Goal: Task Accomplishment & Management: Manage account settings

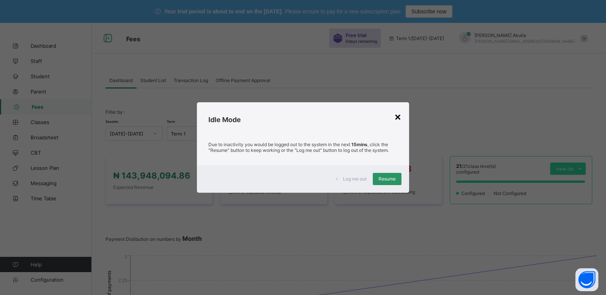
click at [398, 118] on div "×" at bounding box center [397, 116] width 7 height 13
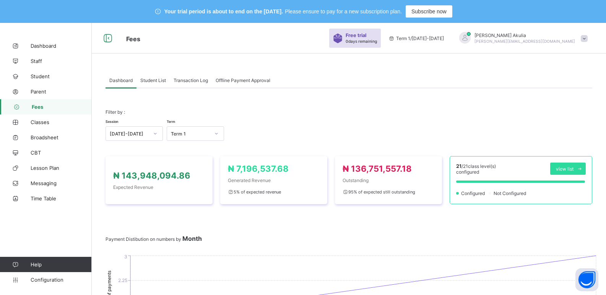
click at [430, 115] on span at bounding box center [348, 117] width 486 height 4
click at [587, 38] on span at bounding box center [583, 38] width 7 height 7
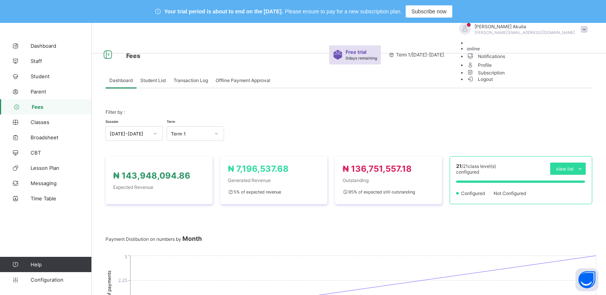
click at [493, 83] on span "Logout" at bounding box center [480, 79] width 26 height 8
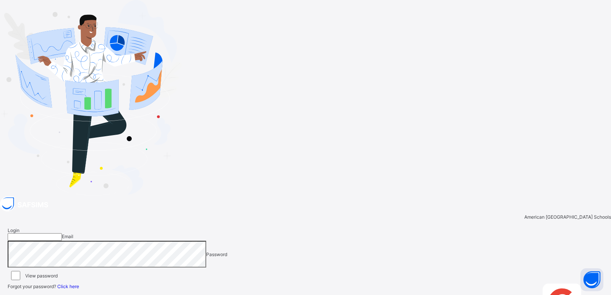
type input "**********"
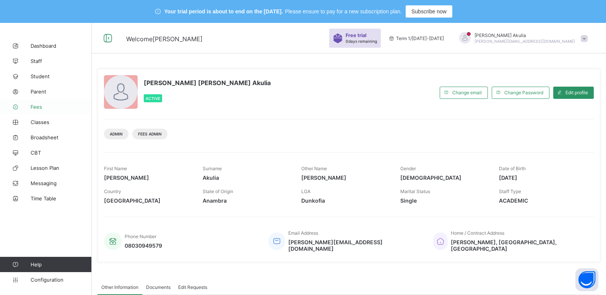
click at [40, 106] on span "Fees" at bounding box center [61, 107] width 61 height 6
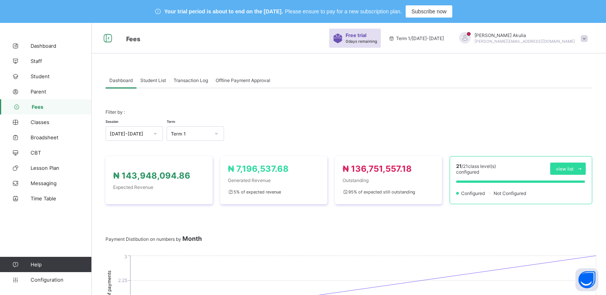
drag, startPoint x: 601, startPoint y: 82, endPoint x: 602, endPoint y: 102, distance: 19.9
click at [153, 82] on span "Student List" at bounding box center [153, 81] width 26 height 6
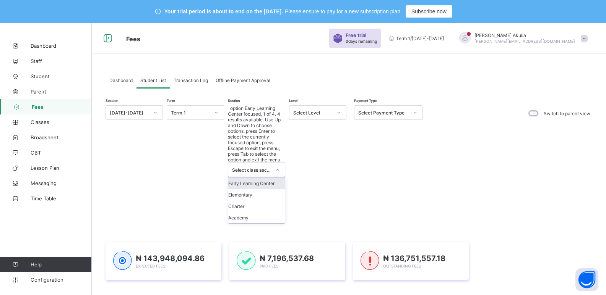
click at [278, 166] on icon at bounding box center [277, 170] width 5 height 8
click at [267, 212] on div "Academy" at bounding box center [256, 217] width 57 height 11
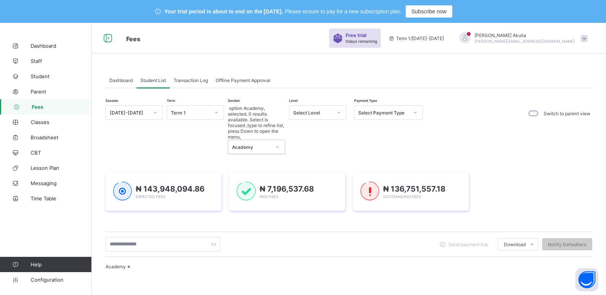
click at [338, 110] on icon at bounding box center [338, 113] width 5 height 8
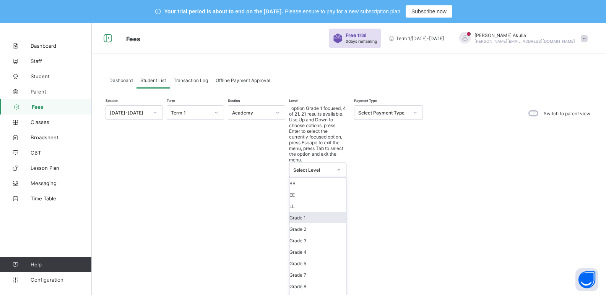
scroll to position [73, 0]
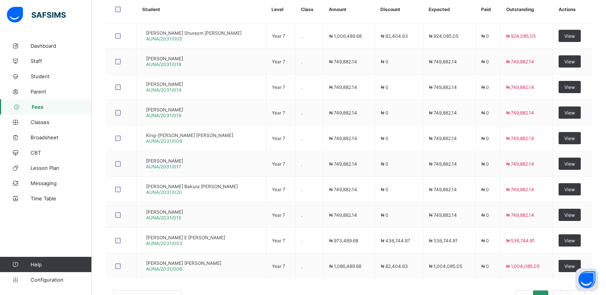
scroll to position [305, 0]
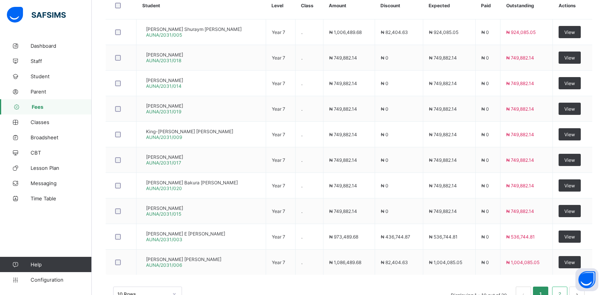
click at [563, 290] on link "2" at bounding box center [559, 295] width 7 height 10
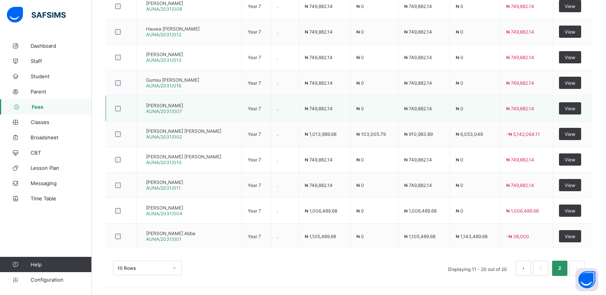
click at [183, 109] on span "[PERSON_NAME]" at bounding box center [164, 106] width 37 height 6
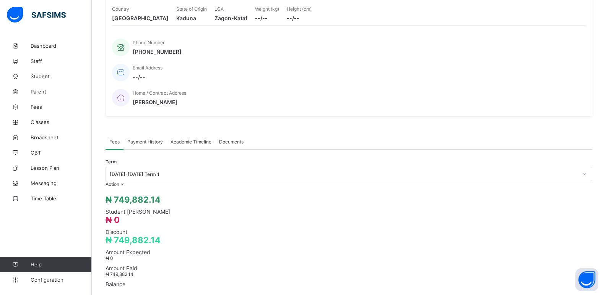
scroll to position [280, 0]
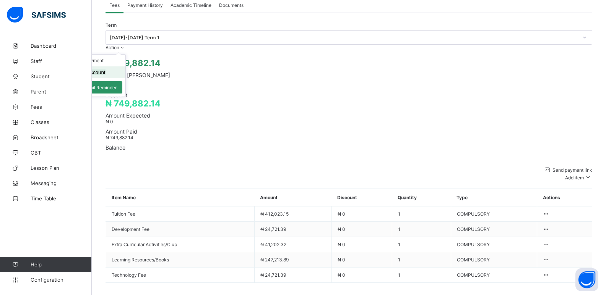
click at [105, 70] on button "Manage Discount" at bounding box center [86, 73] width 40 height 6
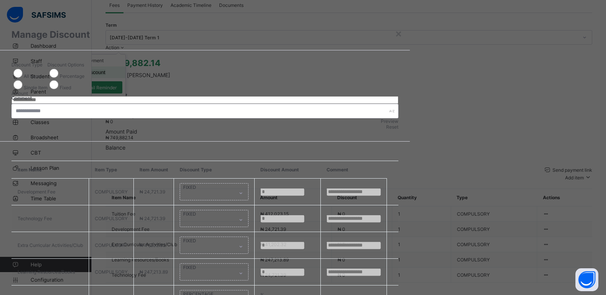
type input "*"
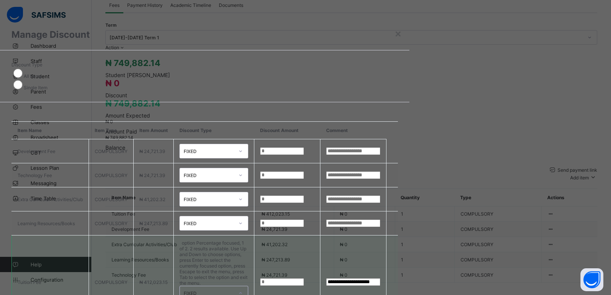
click at [243, 290] on icon at bounding box center [240, 294] width 5 height 8
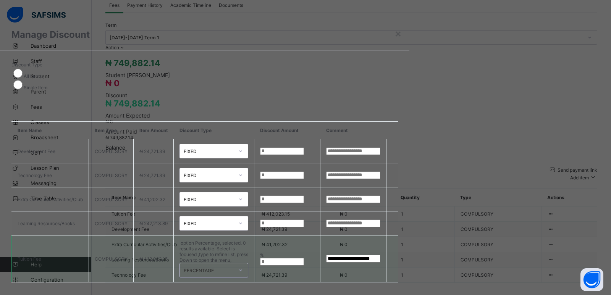
click at [304, 258] on input "*" at bounding box center [282, 262] width 44 height 8
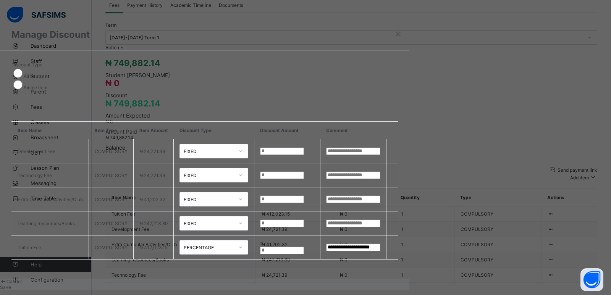
type input "**"
click at [11, 285] on span "Save" at bounding box center [5, 288] width 11 height 6
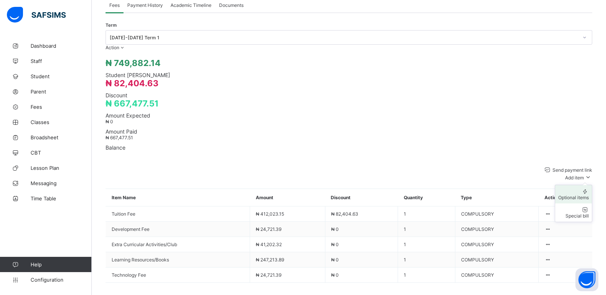
click at [588, 195] on div "Optional items" at bounding box center [573, 198] width 31 height 6
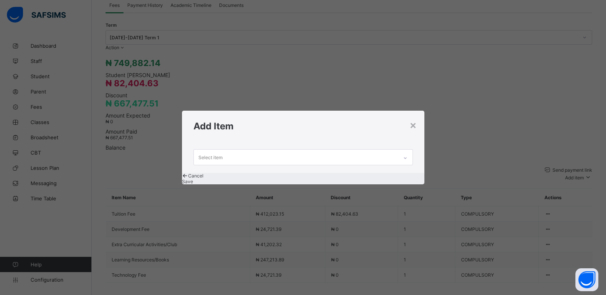
click at [407, 154] on icon at bounding box center [405, 158] width 5 height 8
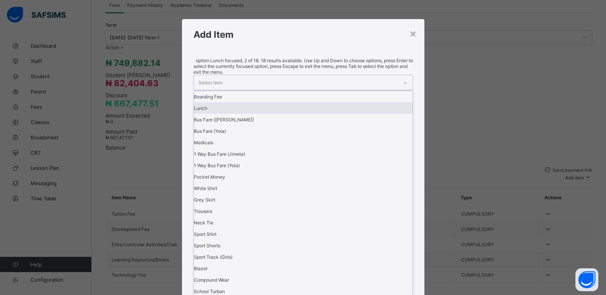
click at [242, 114] on div "Lunch" at bounding box center [303, 107] width 219 height 11
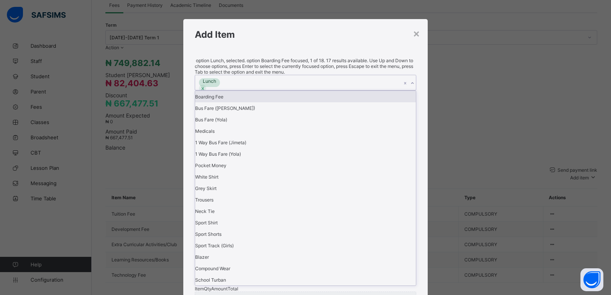
click at [413, 87] on icon at bounding box center [412, 83] width 5 height 8
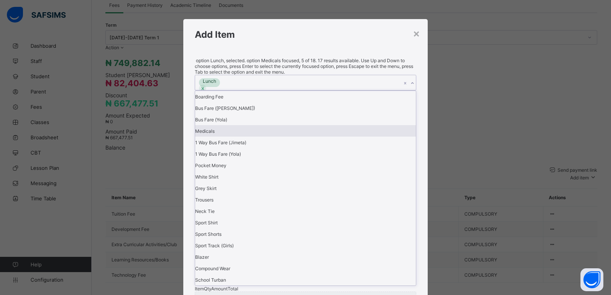
click at [256, 137] on div "Medicals" at bounding box center [305, 130] width 221 height 11
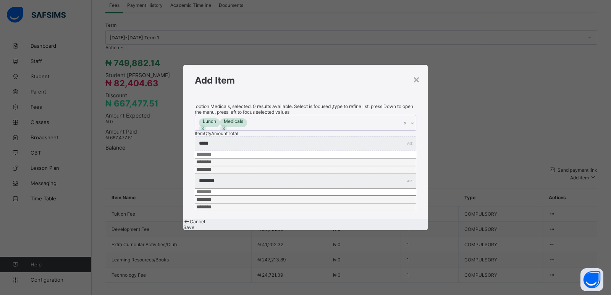
click at [413, 125] on icon at bounding box center [412, 124] width 5 height 8
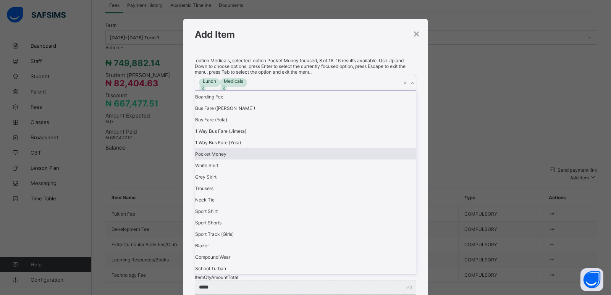
click at [240, 160] on div "Pocket Money" at bounding box center [305, 153] width 221 height 11
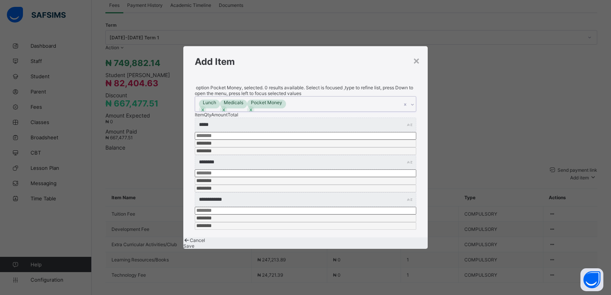
click at [413, 109] on icon at bounding box center [412, 105] width 5 height 8
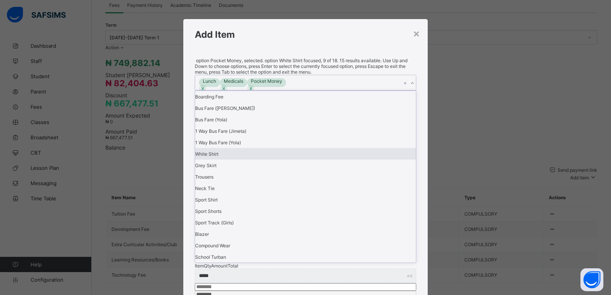
click at [240, 160] on div "White Shirt" at bounding box center [305, 153] width 221 height 11
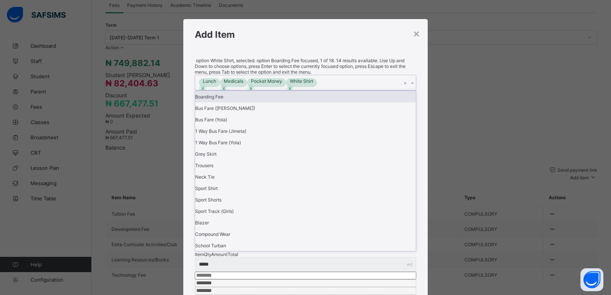
click at [412, 87] on icon at bounding box center [412, 83] width 5 height 8
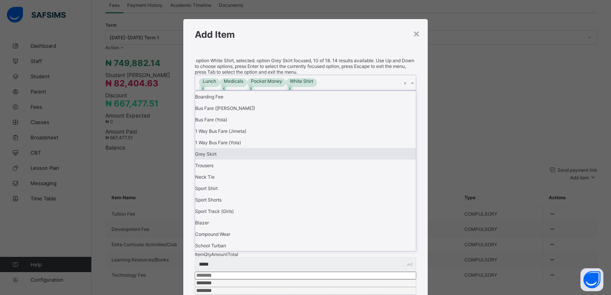
click at [247, 160] on div "Grey Skirt" at bounding box center [305, 153] width 221 height 11
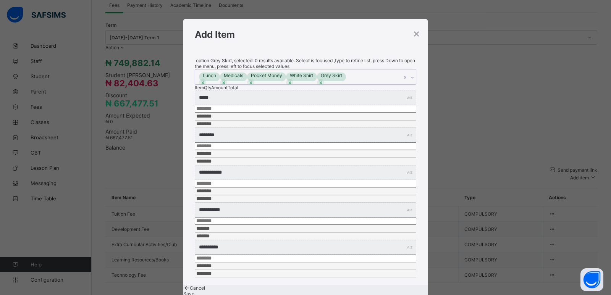
click at [414, 81] on icon at bounding box center [412, 78] width 5 height 8
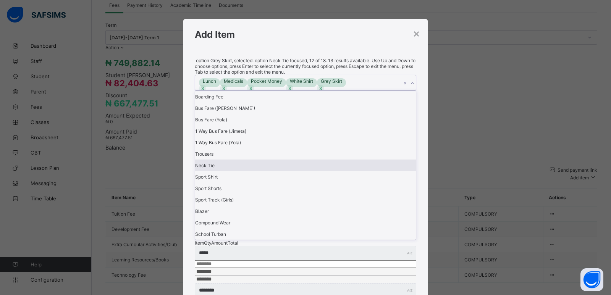
click at [240, 171] on div "Neck Tie" at bounding box center [305, 165] width 221 height 11
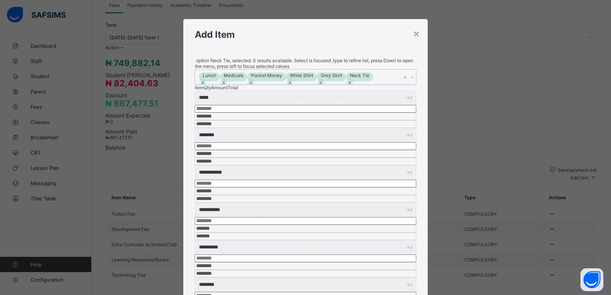
click at [413, 81] on icon at bounding box center [412, 78] width 5 height 8
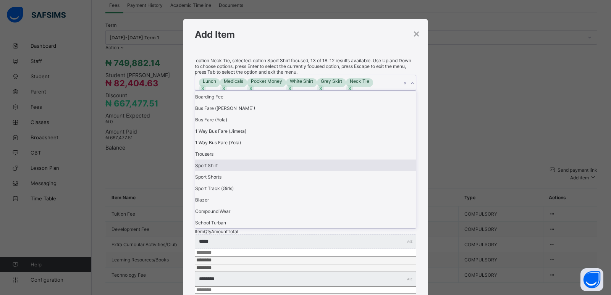
click at [295, 171] on div "Sport Shirt" at bounding box center [305, 165] width 221 height 11
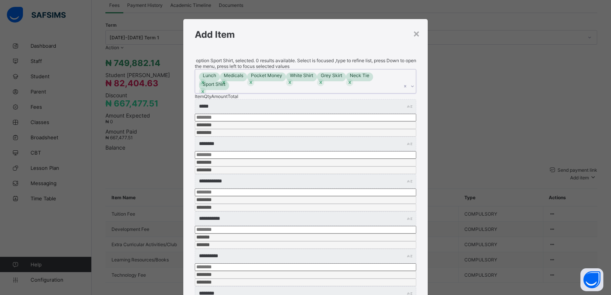
click at [413, 85] on icon at bounding box center [412, 87] width 5 height 8
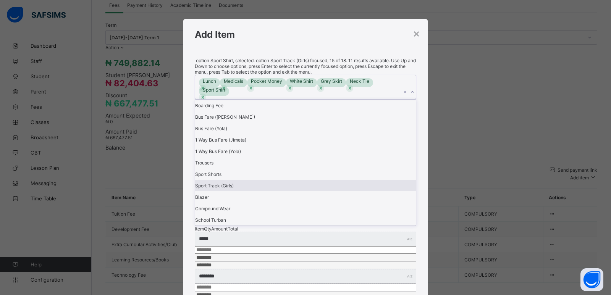
click at [256, 182] on div "Sport Track (Girls)" at bounding box center [305, 185] width 221 height 11
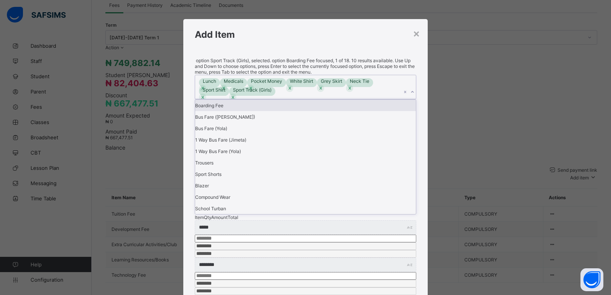
click at [411, 88] on icon at bounding box center [412, 92] width 5 height 8
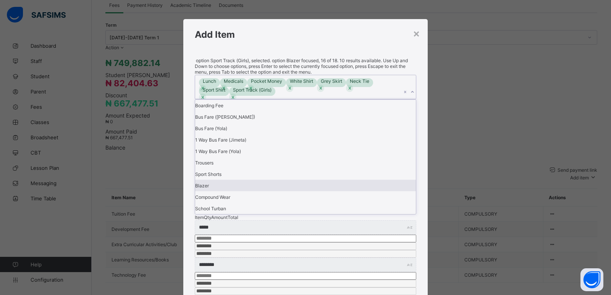
click at [265, 180] on div "Blazer" at bounding box center [305, 185] width 221 height 11
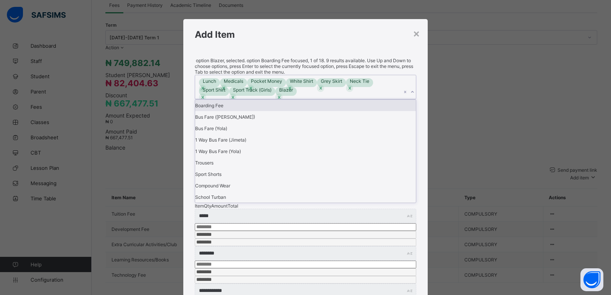
click at [410, 88] on icon at bounding box center [412, 92] width 5 height 8
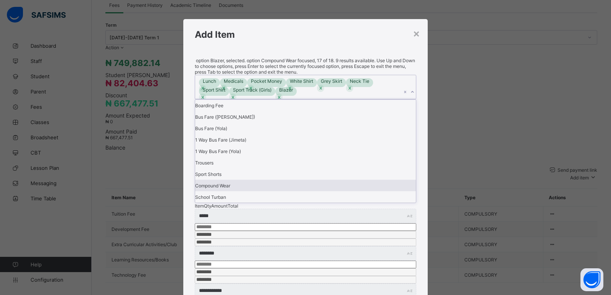
click at [266, 180] on div "Compound Wear" at bounding box center [305, 185] width 221 height 11
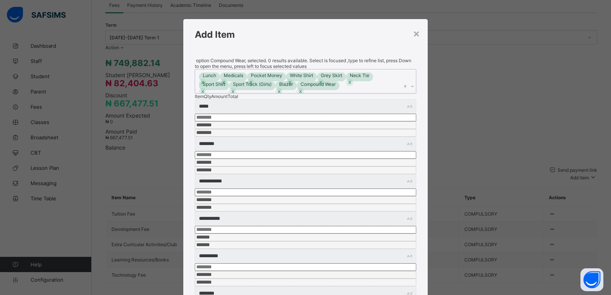
click at [282, 226] on input "*" at bounding box center [306, 230] width 222 height 8
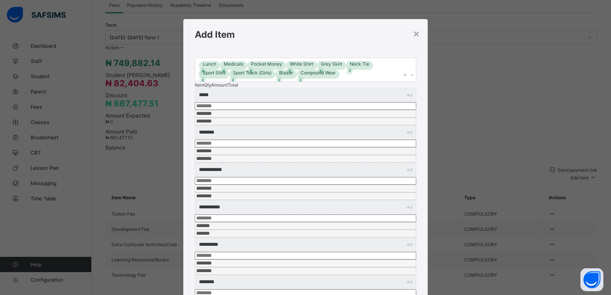
type input "***"
type input "*"
type input "********"
type input "*"
click at [280, 252] on input "*" at bounding box center [306, 256] width 222 height 8
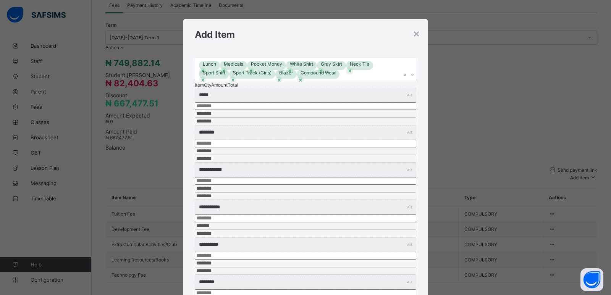
type input "***"
type input "*"
type input "********"
type input "*"
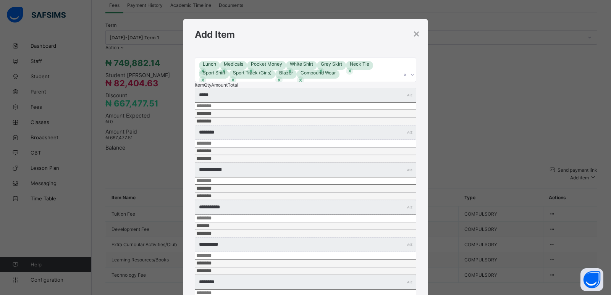
type input "***"
type input "*"
type input "********"
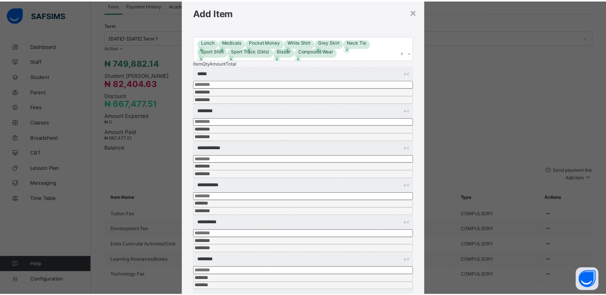
scroll to position [49, 0]
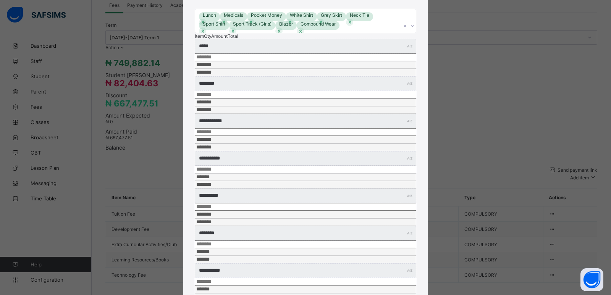
type input "*"
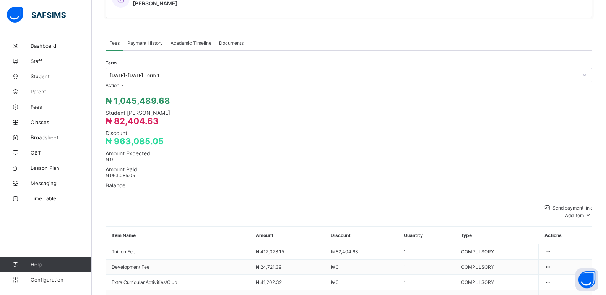
scroll to position [280, 0]
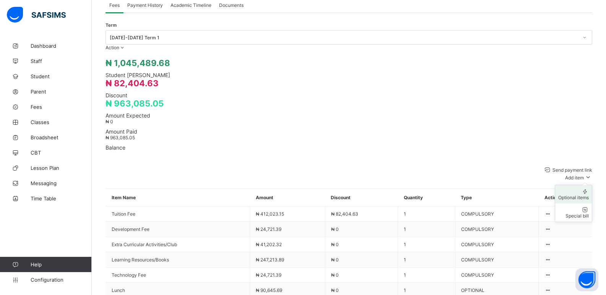
click at [582, 195] on div "Optional items" at bounding box center [573, 198] width 31 height 6
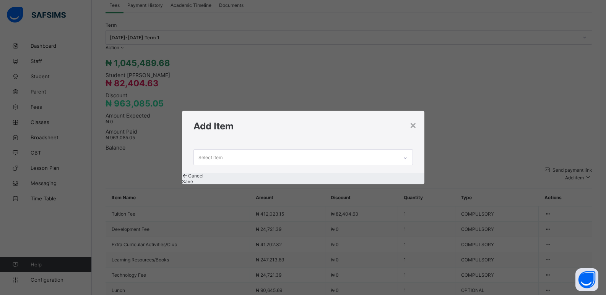
click at [405, 154] on icon at bounding box center [405, 158] width 5 height 8
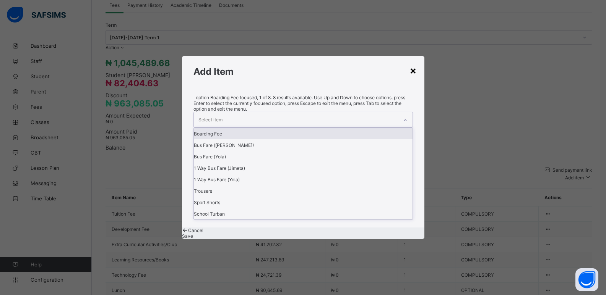
click at [411, 77] on div "×" at bounding box center [412, 70] width 7 height 13
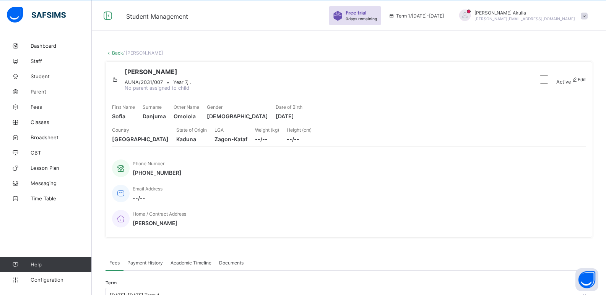
scroll to position [21, 0]
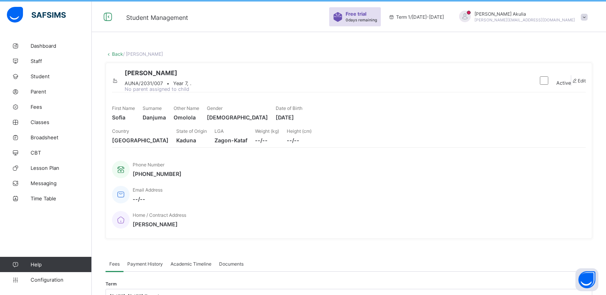
click at [114, 52] on link "Back" at bounding box center [117, 54] width 11 height 6
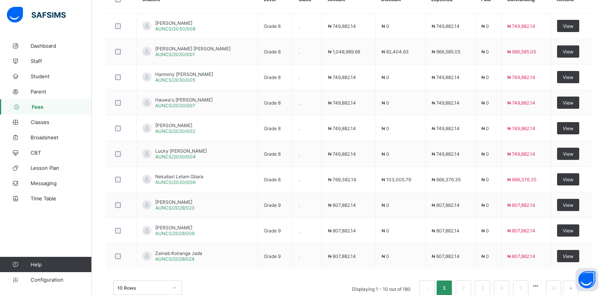
scroll to position [250, 0]
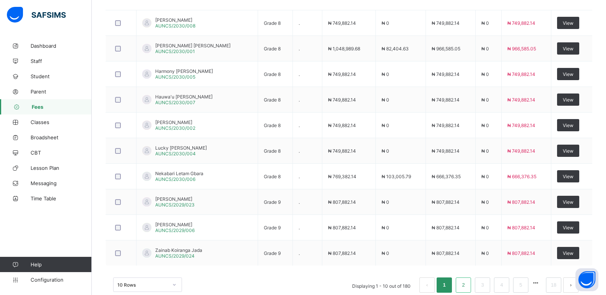
click at [466, 285] on link "2" at bounding box center [462, 285] width 7 height 10
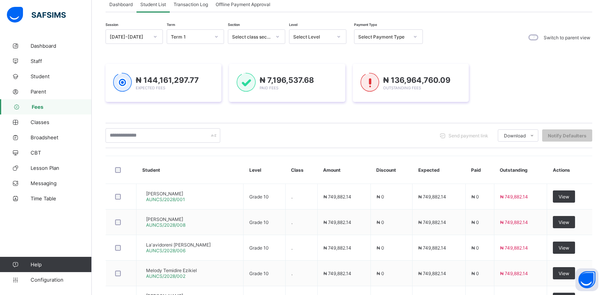
scroll to position [40, 0]
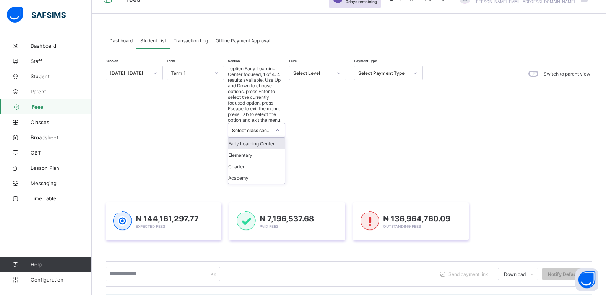
click at [278, 126] on icon at bounding box center [277, 130] width 5 height 8
click at [266, 172] on div "Academy" at bounding box center [256, 177] width 57 height 11
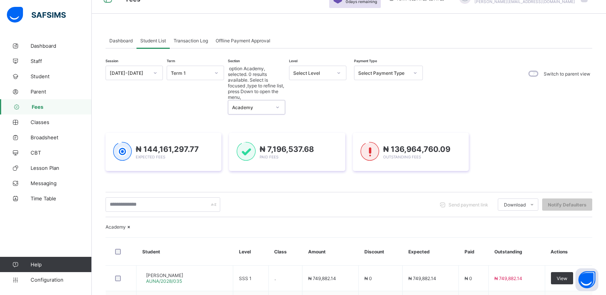
click at [337, 73] on icon at bounding box center [338, 73] width 5 height 8
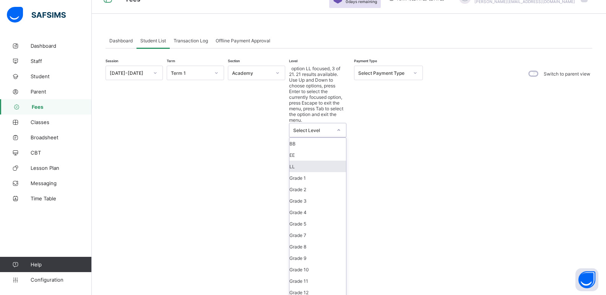
scroll to position [87, 0]
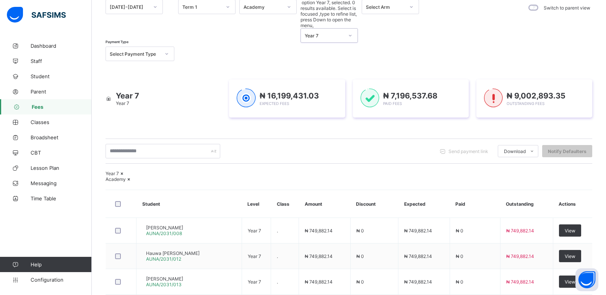
scroll to position [133, 0]
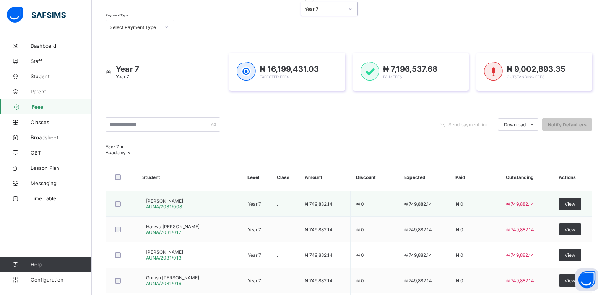
click at [183, 198] on span "[PERSON_NAME]" at bounding box center [164, 201] width 37 height 6
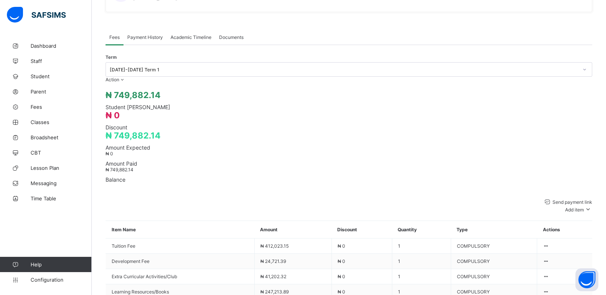
scroll to position [249, 0]
click at [588, 226] on div "Optional items" at bounding box center [573, 229] width 31 height 6
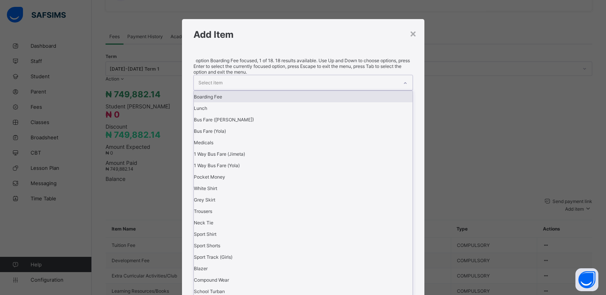
click at [406, 87] on icon at bounding box center [405, 83] width 5 height 8
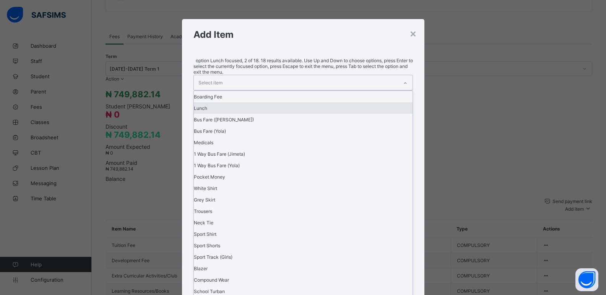
click at [248, 114] on div "Lunch" at bounding box center [303, 107] width 219 height 11
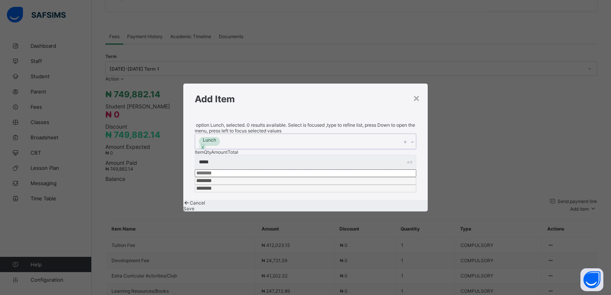
click at [412, 138] on icon at bounding box center [412, 142] width 5 height 8
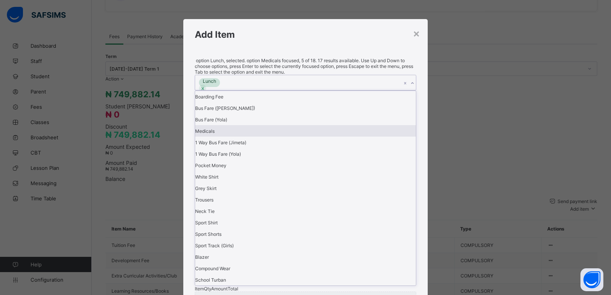
click at [228, 137] on div "Medicals" at bounding box center [305, 130] width 221 height 11
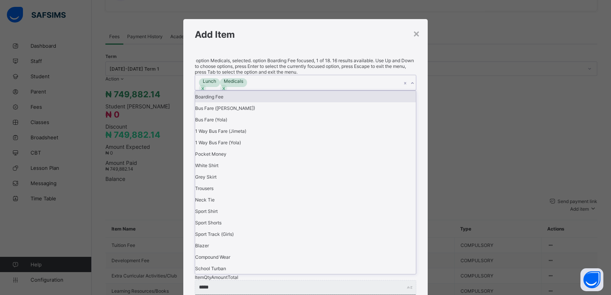
click at [412, 87] on icon at bounding box center [412, 83] width 5 height 8
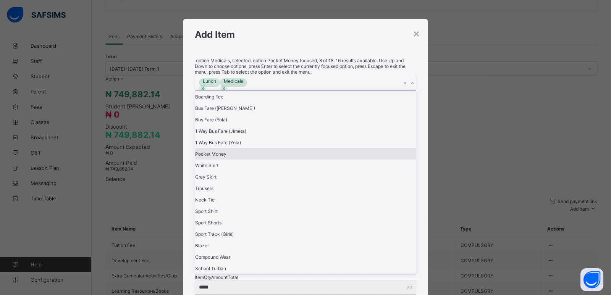
click at [233, 160] on div "Pocket Money" at bounding box center [305, 153] width 221 height 11
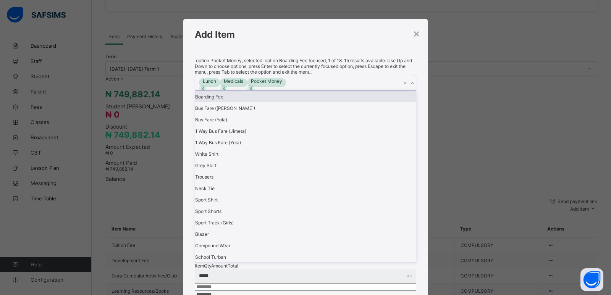
click at [413, 87] on icon at bounding box center [412, 83] width 5 height 8
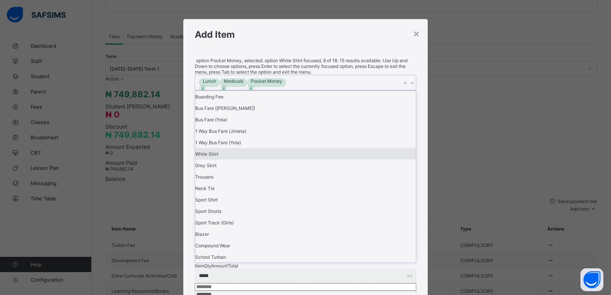
click at [240, 160] on div "White Shirt" at bounding box center [305, 153] width 221 height 11
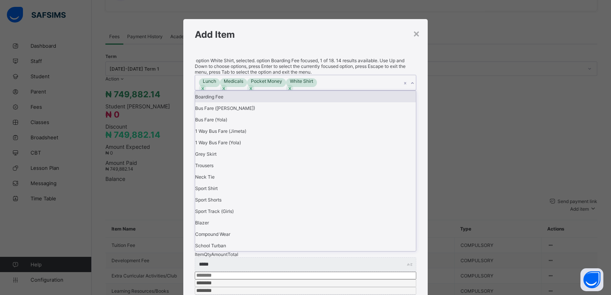
click at [412, 84] on icon at bounding box center [412, 84] width 3 height 2
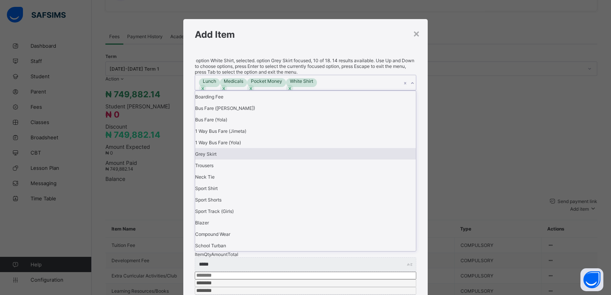
click at [230, 160] on div "Grey Skirt" at bounding box center [305, 153] width 221 height 11
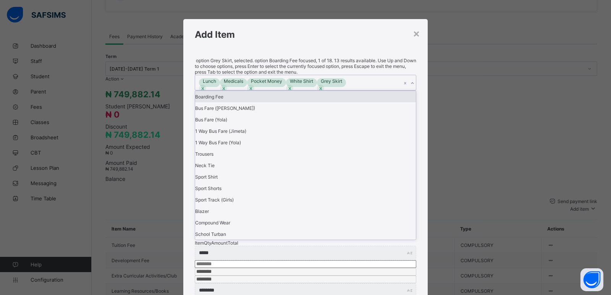
click at [412, 87] on icon at bounding box center [412, 83] width 5 height 8
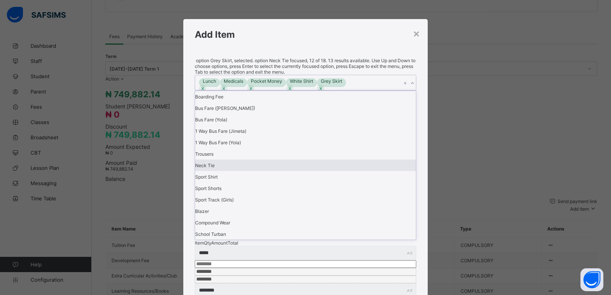
click at [230, 171] on div "Neck Tie" at bounding box center [305, 165] width 221 height 11
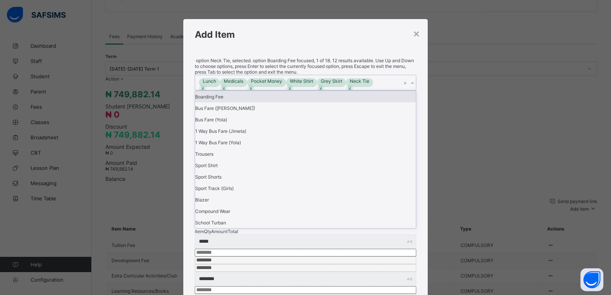
click at [413, 87] on icon at bounding box center [412, 83] width 5 height 8
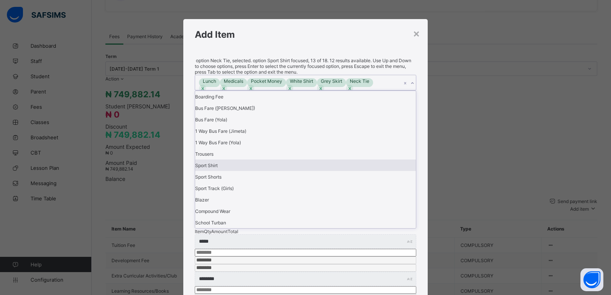
click at [220, 171] on div "Sport Shirt" at bounding box center [305, 165] width 221 height 11
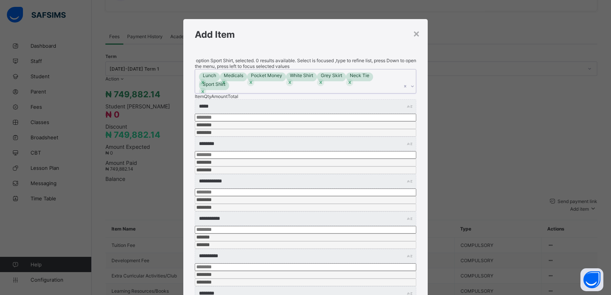
click at [413, 86] on icon at bounding box center [412, 87] width 5 height 8
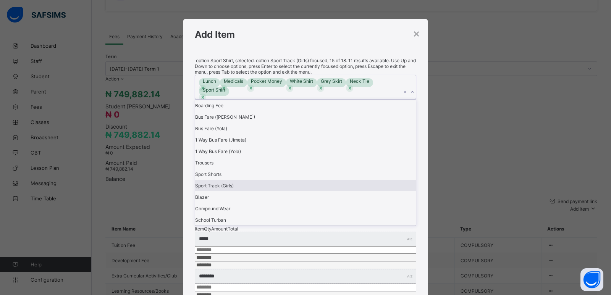
click at [235, 184] on div "Sport Track (Girls)" at bounding box center [305, 185] width 221 height 11
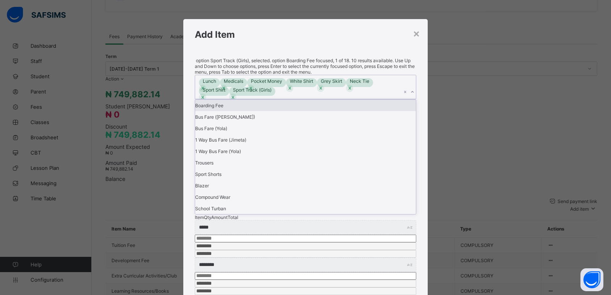
click at [410, 88] on icon at bounding box center [412, 92] width 5 height 8
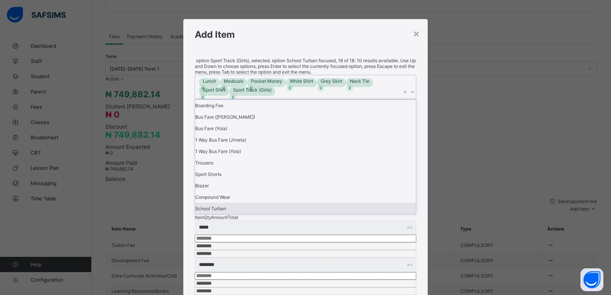
click at [255, 203] on div "School Turban" at bounding box center [305, 208] width 221 height 11
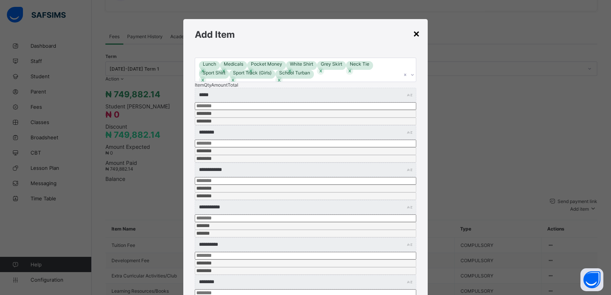
click at [416, 33] on div "×" at bounding box center [416, 33] width 7 height 13
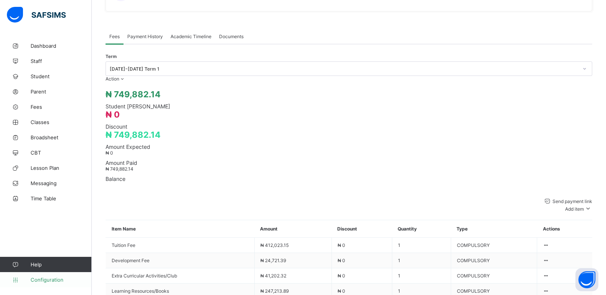
click at [37, 278] on span "Configuration" at bounding box center [61, 280] width 61 height 6
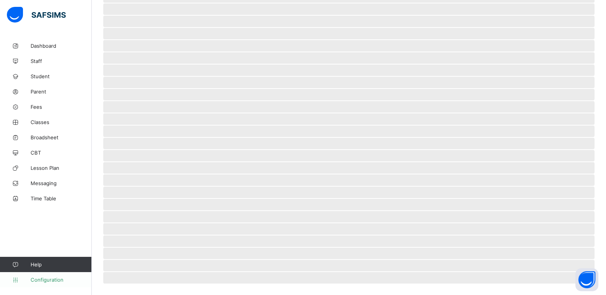
scroll to position [23, 0]
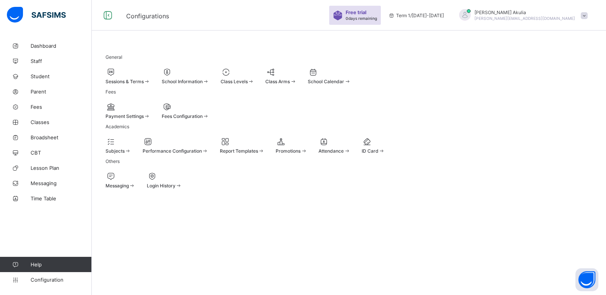
click at [203, 119] on span "Fees Configuration" at bounding box center [182, 116] width 41 height 6
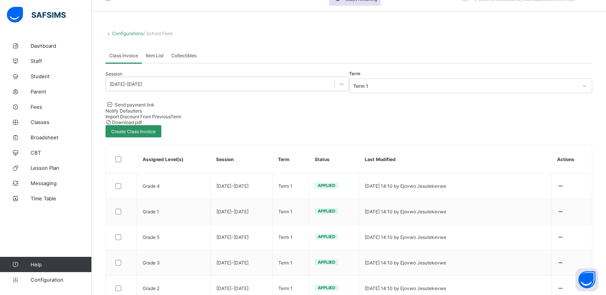
scroll to position [14, 0]
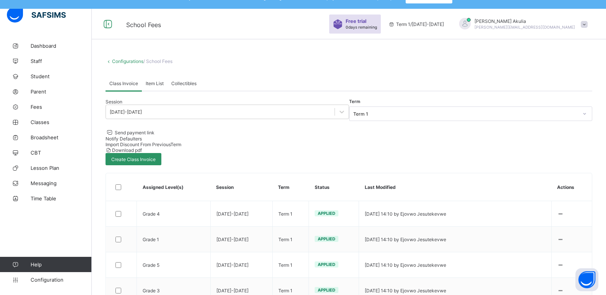
click at [182, 86] on span "Collectibles" at bounding box center [183, 84] width 25 height 6
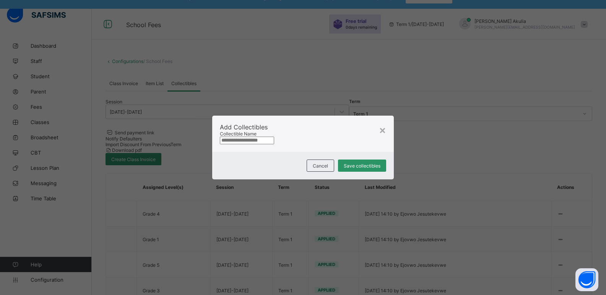
click at [274, 138] on input "text" at bounding box center [247, 141] width 54 height 8
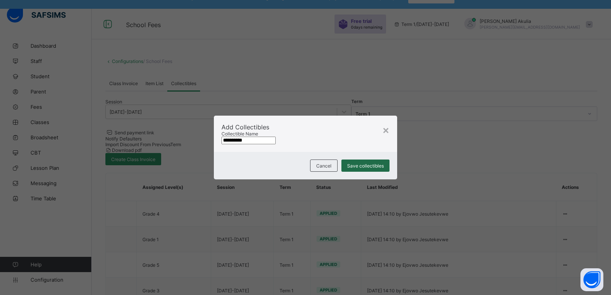
type input "**********"
click at [361, 169] on span "Save collectibles" at bounding box center [365, 166] width 37 height 6
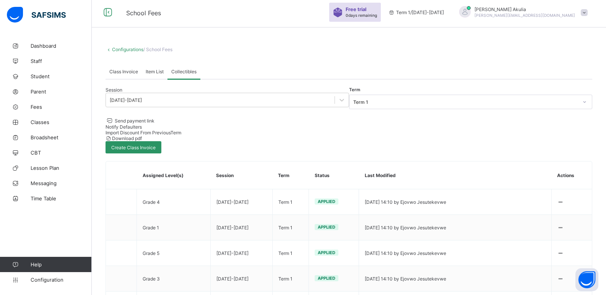
scroll to position [0, 0]
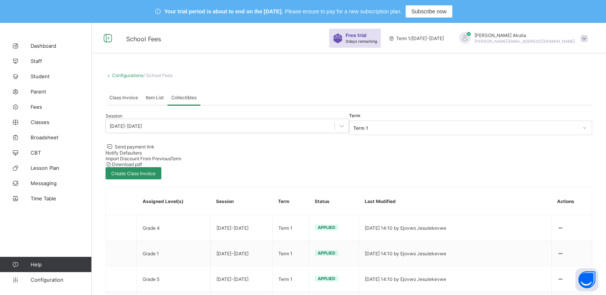
click at [122, 100] on span "Class Invoice" at bounding box center [123, 98] width 29 height 6
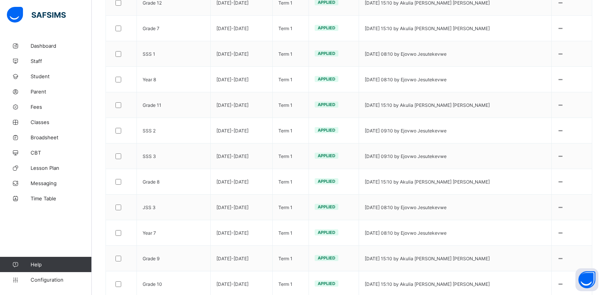
scroll to position [457, 0]
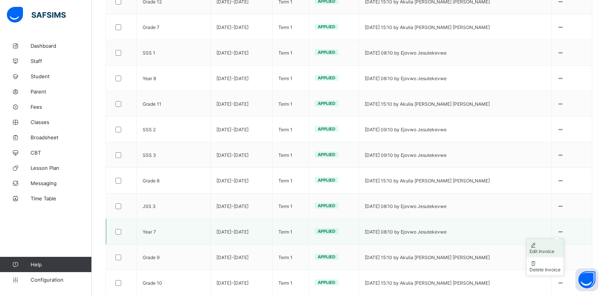
click at [549, 249] on div "Edit Invoice" at bounding box center [544, 252] width 31 height 6
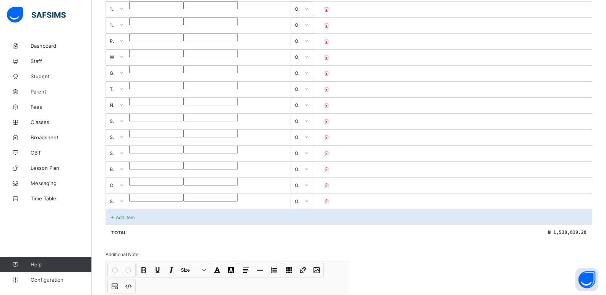
scroll to position [436, 0]
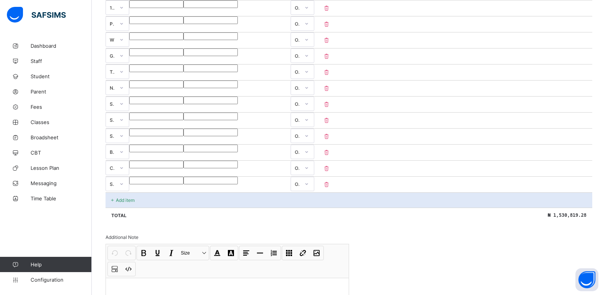
click at [144, 193] on div "Add item" at bounding box center [348, 200] width 486 height 15
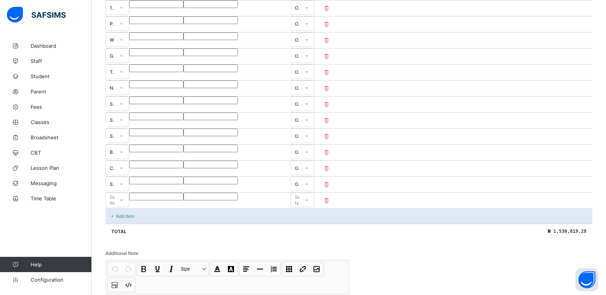
click at [206, 211] on div "Add item" at bounding box center [348, 216] width 486 height 15
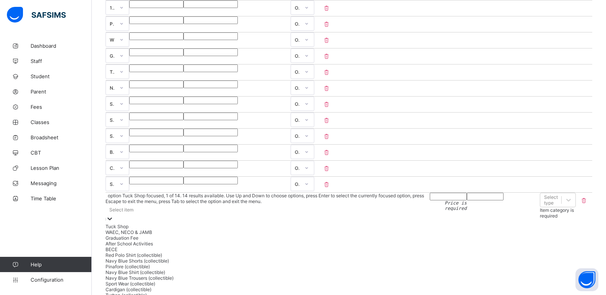
scroll to position [461, 0]
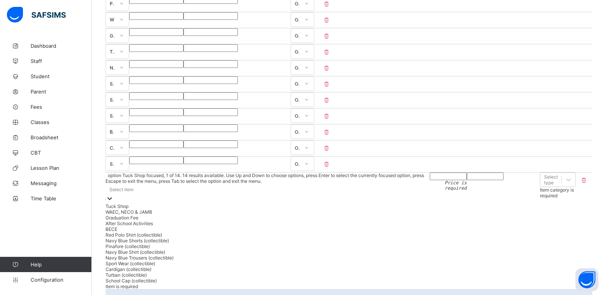
click at [157, 190] on div "option Tuck Shop focused, 1 of 14. 14 results available. Use Up and Down to cho…" at bounding box center [267, 228] width 324 height 111
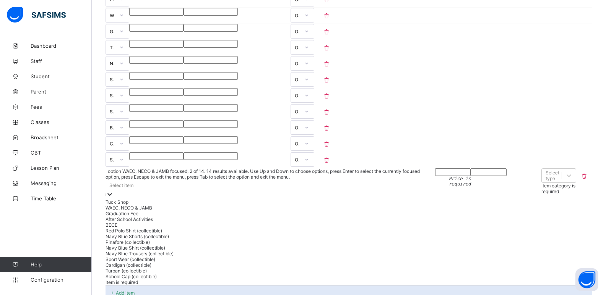
click at [157, 205] on div "WAEC, NECO & JAMB" at bounding box center [269, 208] width 329 height 6
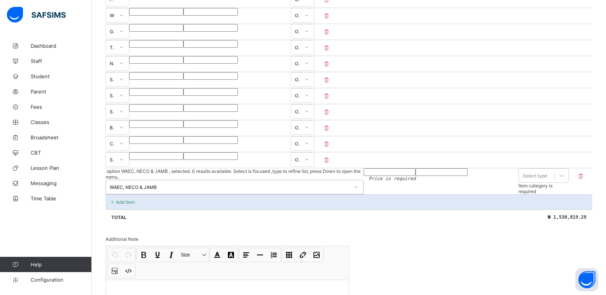
click at [349, 181] on div at bounding box center [355, 187] width 13 height 12
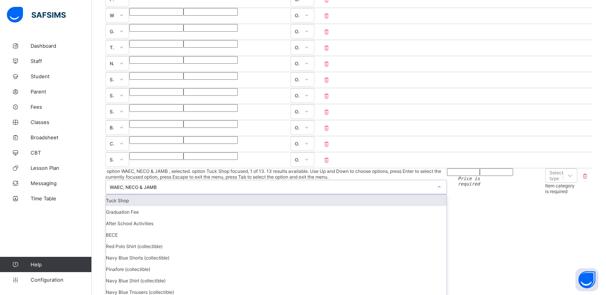
scroll to position [39, 0]
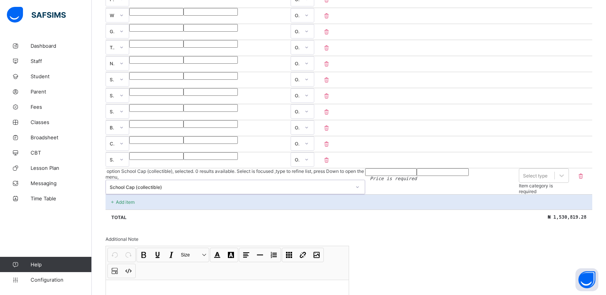
click at [365, 169] on input "number" at bounding box center [391, 173] width 52 height 8
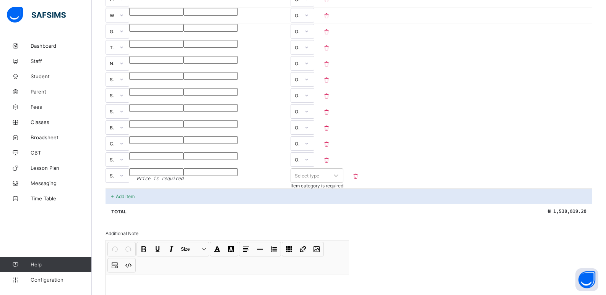
type input "*"
type input "**"
type input "****"
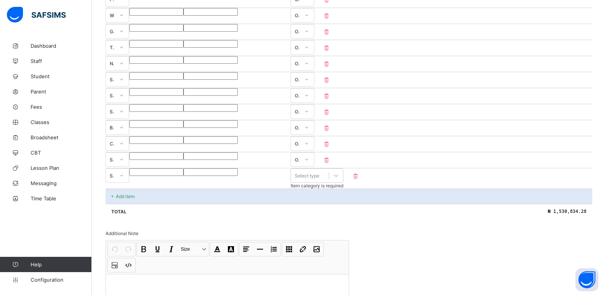
type input "****"
click at [340, 172] on icon at bounding box center [336, 176] width 8 height 8
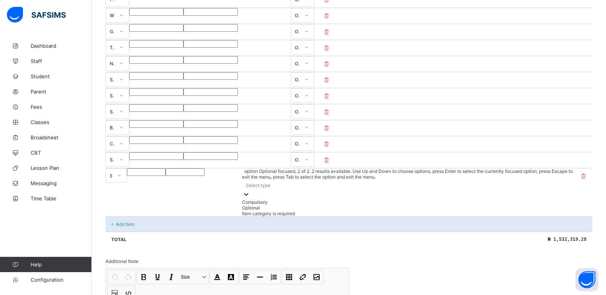
click at [551, 205] on div "Optional" at bounding box center [408, 208] width 332 height 6
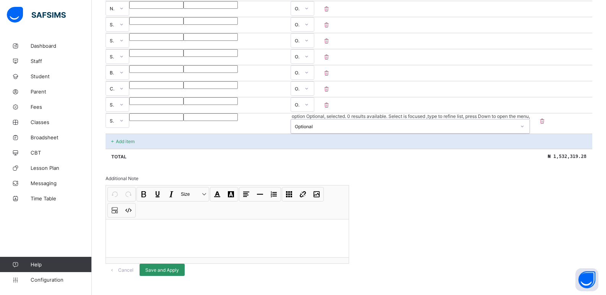
scroll to position [518, 0]
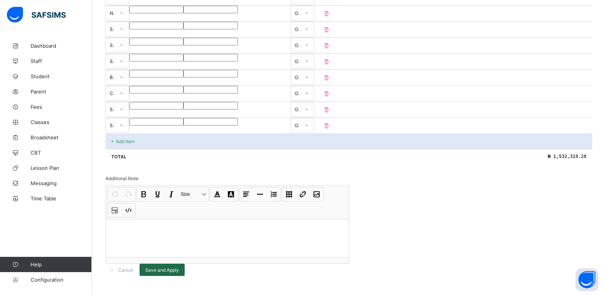
click at [179, 267] on span "Save and Apply" at bounding box center [162, 270] width 34 height 6
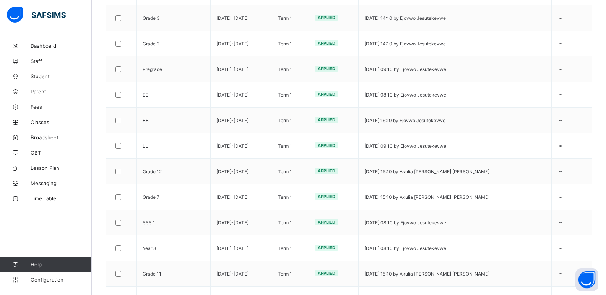
scroll to position [286, 0]
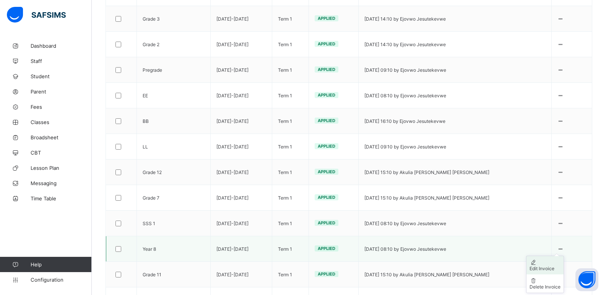
click at [552, 266] on div "Edit Invoice" at bounding box center [544, 269] width 31 height 6
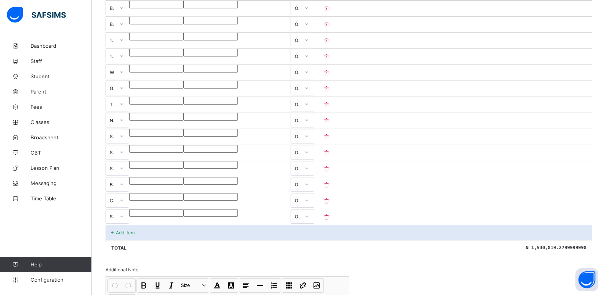
scroll to position [409, 0]
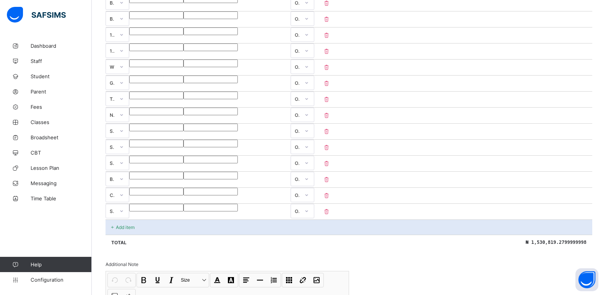
click at [219, 220] on div "Add item" at bounding box center [348, 227] width 486 height 15
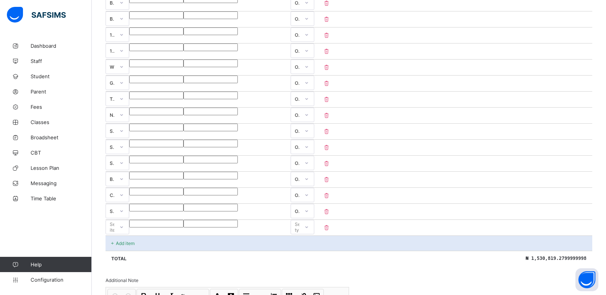
click at [180, 236] on div "Add item" at bounding box center [348, 243] width 486 height 15
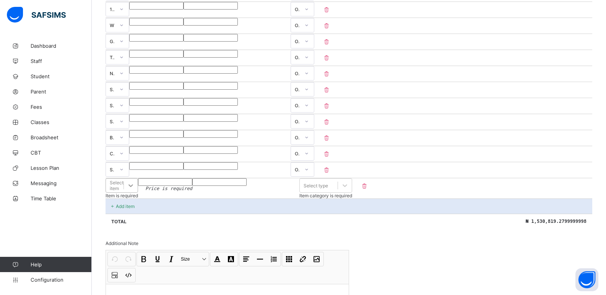
click at [138, 193] on div "Select item" at bounding box center [121, 185] width 32 height 15
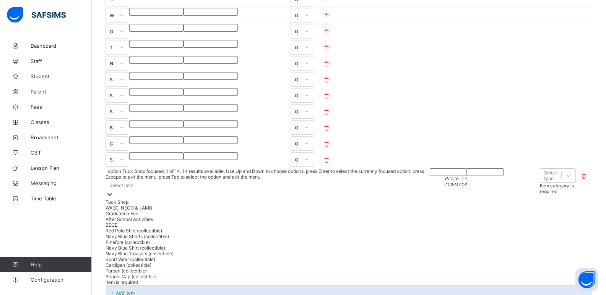
scroll to position [51, 0]
click at [178, 280] on div "School Cap (collectible)" at bounding box center [270, 277] width 331 height 6
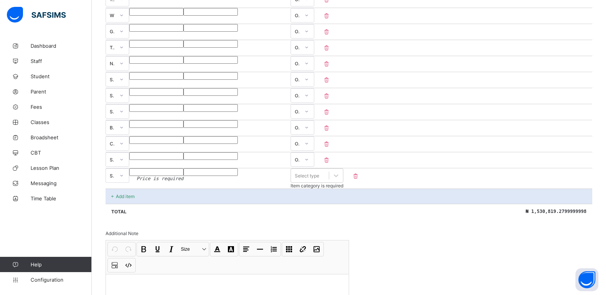
click at [183, 169] on input "number" at bounding box center [156, 173] width 54 height 8
type input "*"
type input "**"
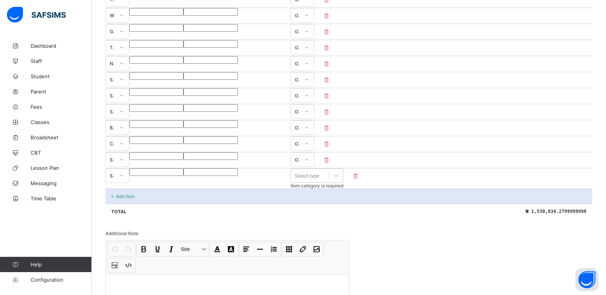
type input "****"
click at [340, 172] on icon at bounding box center [336, 176] width 8 height 8
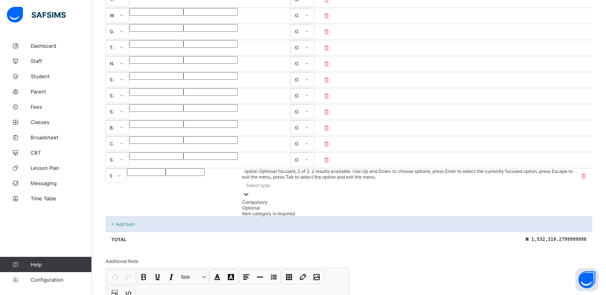
click at [552, 205] on div "Optional" at bounding box center [408, 208] width 332 height 6
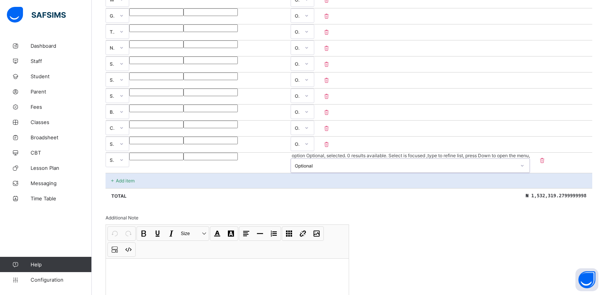
scroll to position [518, 0]
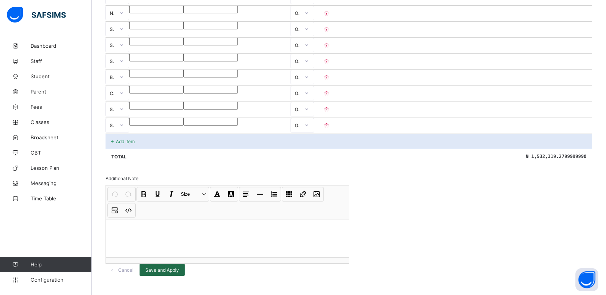
click at [179, 267] on span "Save and Apply" at bounding box center [162, 270] width 34 height 6
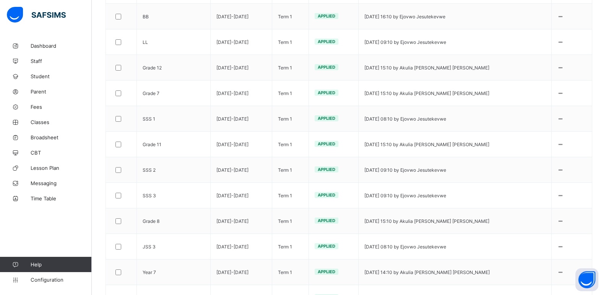
scroll to position [397, 0]
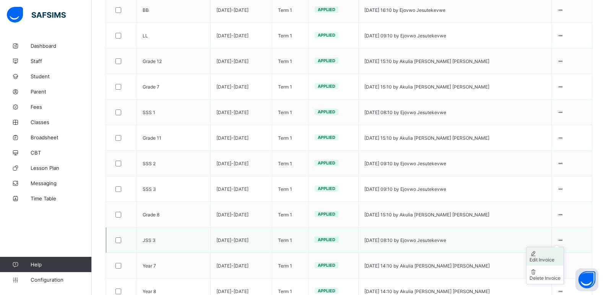
click at [553, 257] on div "Edit Invoice" at bounding box center [544, 260] width 31 height 6
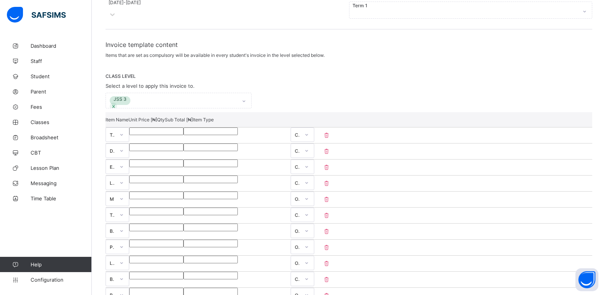
scroll to position [397, 0]
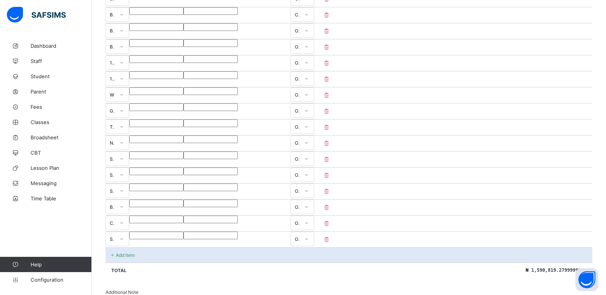
click at [223, 248] on div "Add item" at bounding box center [348, 255] width 486 height 15
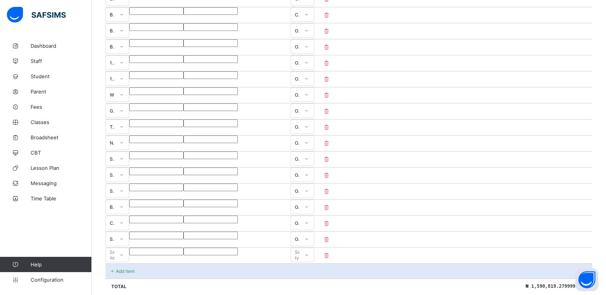
click at [243, 264] on div "Add item" at bounding box center [348, 271] width 486 height 15
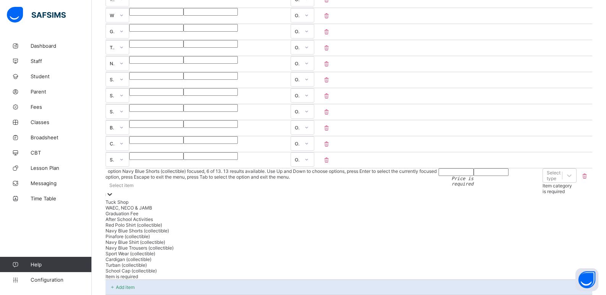
scroll to position [39, 0]
click at [155, 274] on div "School Cap (collectible)" at bounding box center [270, 271] width 331 height 6
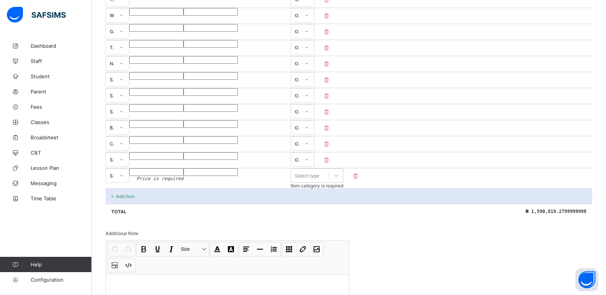
click at [183, 169] on input "number" at bounding box center [156, 173] width 54 height 8
type input "*"
type input "**"
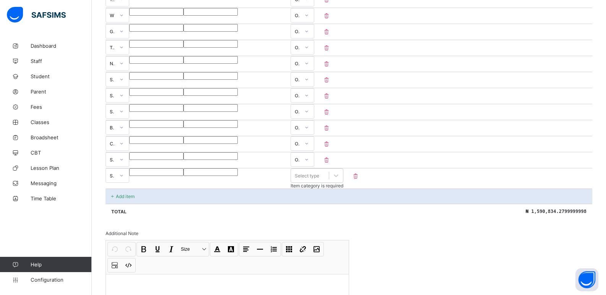
type input "****"
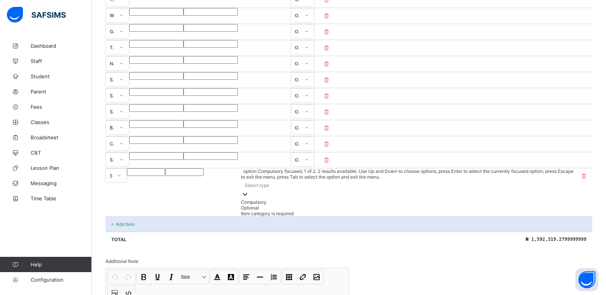
click at [247, 193] on icon at bounding box center [245, 194] width 5 height 3
click at [552, 205] on div "Optional" at bounding box center [408, 208] width 332 height 6
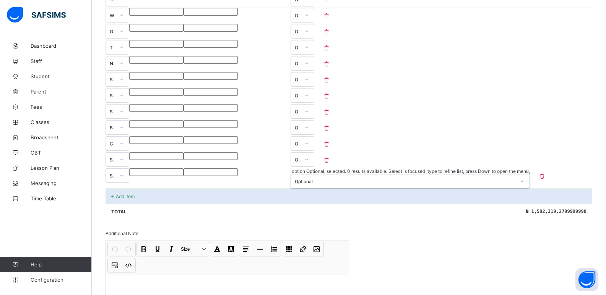
scroll to position [534, 0]
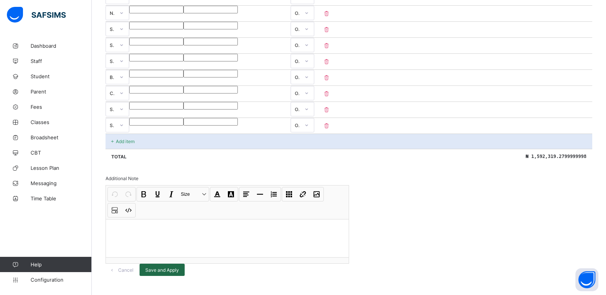
click at [179, 267] on span "Save and Apply" at bounding box center [162, 270] width 34 height 6
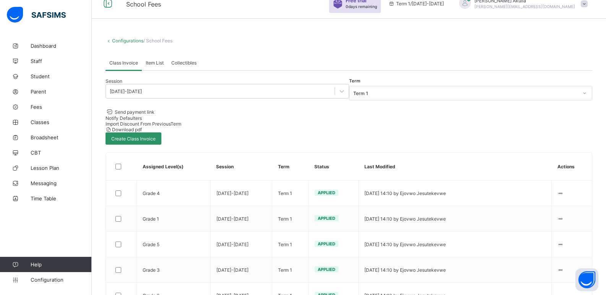
scroll to position [463, 0]
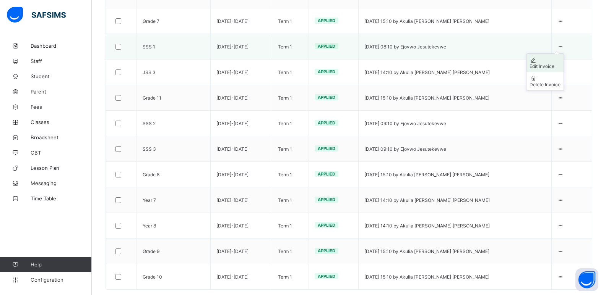
click at [553, 63] on div "Edit Invoice" at bounding box center [544, 66] width 31 height 6
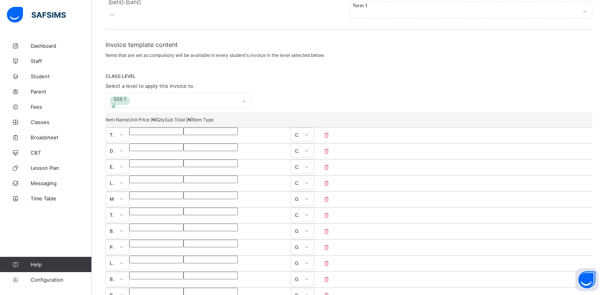
scroll to position [502, 0]
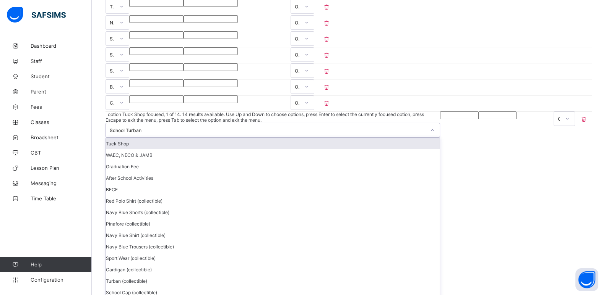
click at [430, 126] on icon at bounding box center [432, 130] width 5 height 8
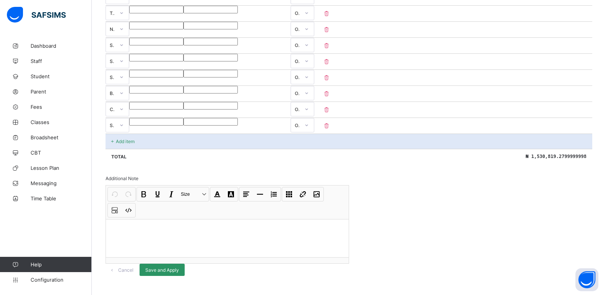
click at [315, 149] on div "Total ₦ 1,530,819.2799999998" at bounding box center [348, 156] width 486 height 15
click at [240, 134] on div "Add item" at bounding box center [348, 141] width 486 height 15
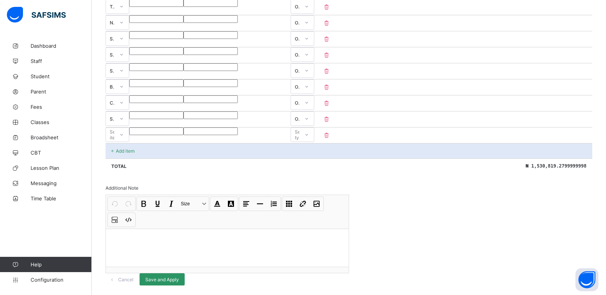
click at [128, 129] on div at bounding box center [121, 135] width 13 height 12
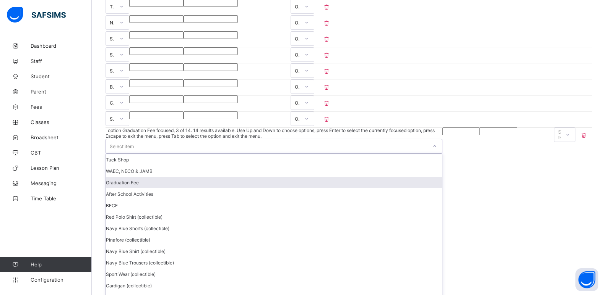
scroll to position [51, 0]
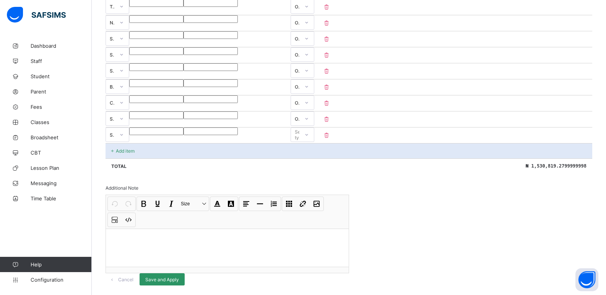
click at [183, 128] on input "number" at bounding box center [156, 132] width 54 height 8
type input "*"
type input "**"
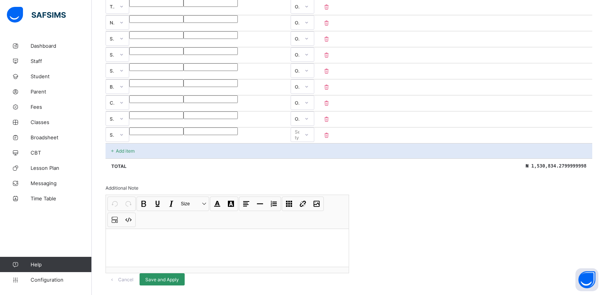
type input "****"
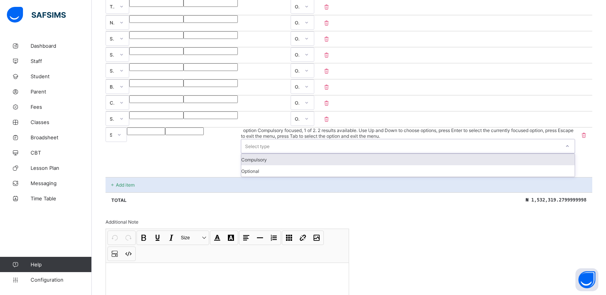
click at [566, 140] on div at bounding box center [567, 146] width 13 height 12
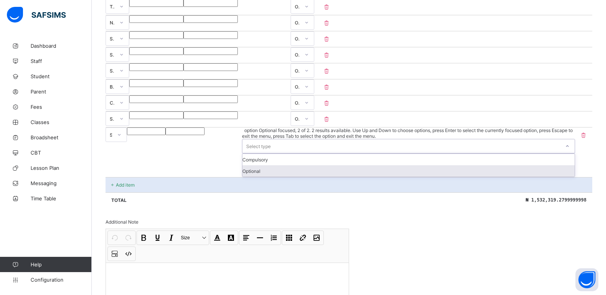
click at [556, 165] on div "Optional" at bounding box center [408, 170] width 332 height 11
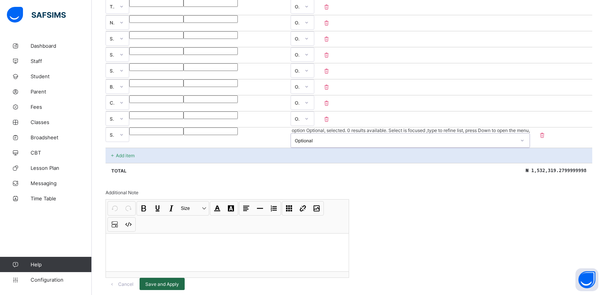
click at [179, 282] on span "Save and Apply" at bounding box center [162, 285] width 34 height 6
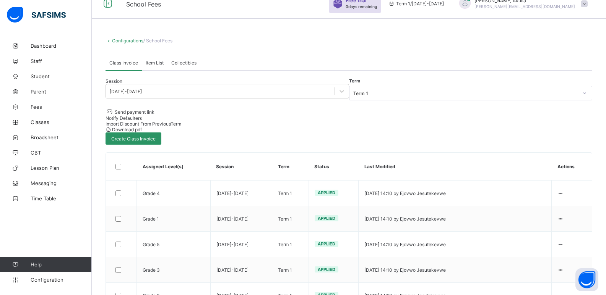
scroll to position [463, 0]
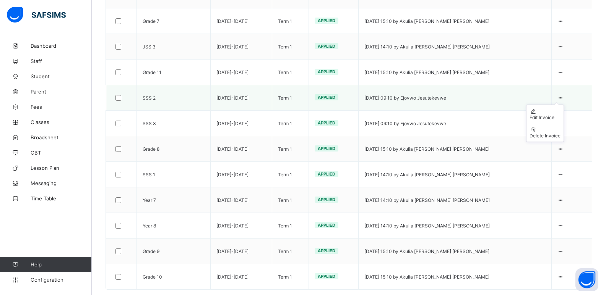
click at [561, 95] on icon at bounding box center [560, 98] width 6 height 6
click at [538, 115] on div "Edit Invoice" at bounding box center [544, 118] width 31 height 6
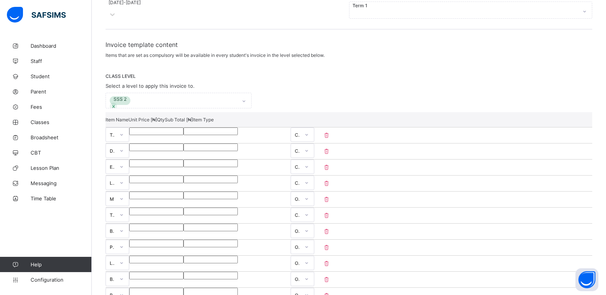
scroll to position [502, 0]
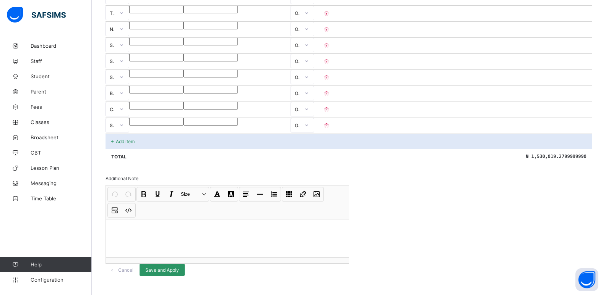
click at [249, 134] on div "Add item" at bounding box center [348, 141] width 486 height 15
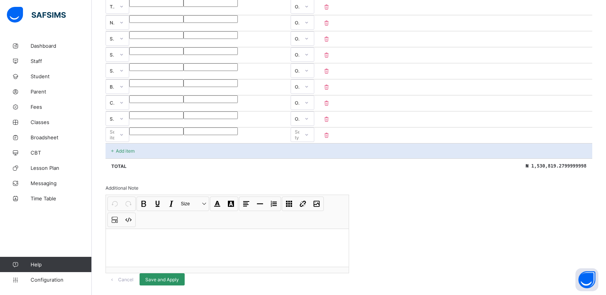
click at [124, 131] on icon at bounding box center [121, 135] width 5 height 8
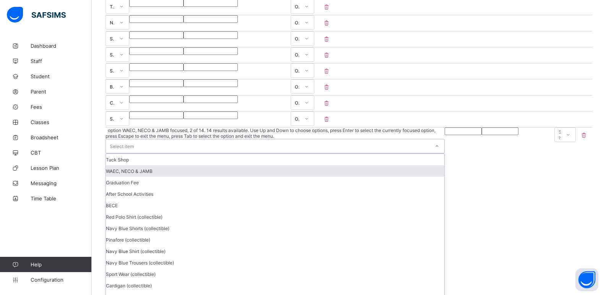
scroll to position [51, 0]
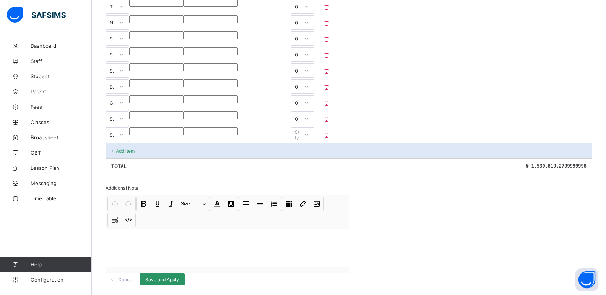
click at [183, 128] on input "number" at bounding box center [156, 132] width 54 height 8
type input "*"
type input "**"
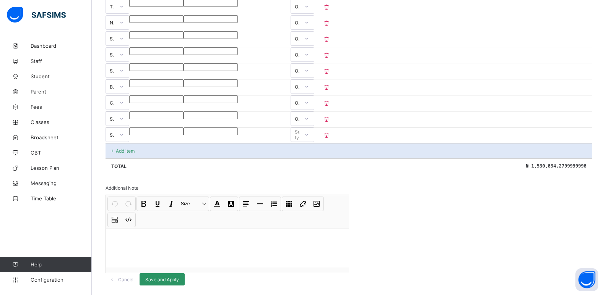
type input "****"
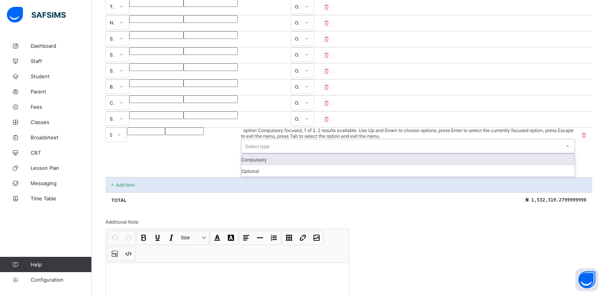
click at [562, 140] on div at bounding box center [567, 146] width 13 height 12
click at [544, 154] on div "Compulsory" at bounding box center [407, 159] width 333 height 11
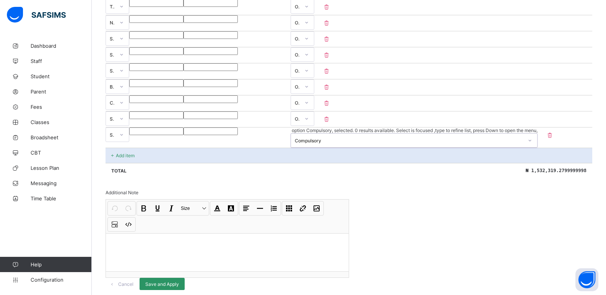
click at [532, 137] on icon at bounding box center [529, 141] width 5 height 8
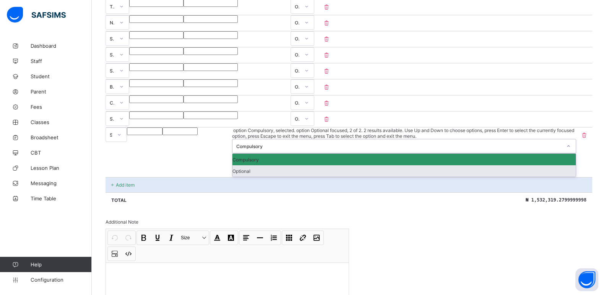
click at [556, 165] on div "Optional" at bounding box center [403, 170] width 343 height 11
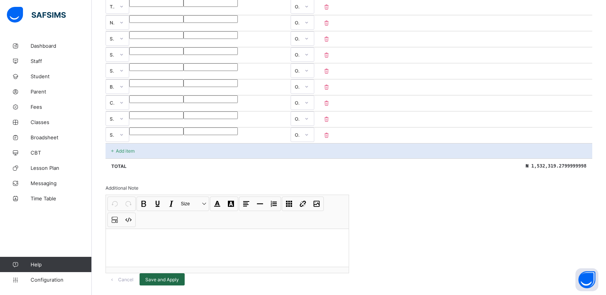
click at [179, 277] on span "Save and Apply" at bounding box center [162, 280] width 34 height 6
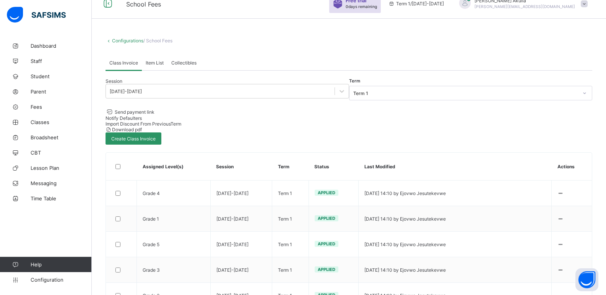
scroll to position [463, 0]
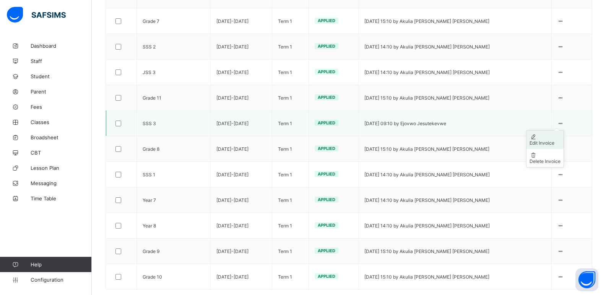
click at [552, 140] on div "Edit Invoice" at bounding box center [544, 143] width 31 height 6
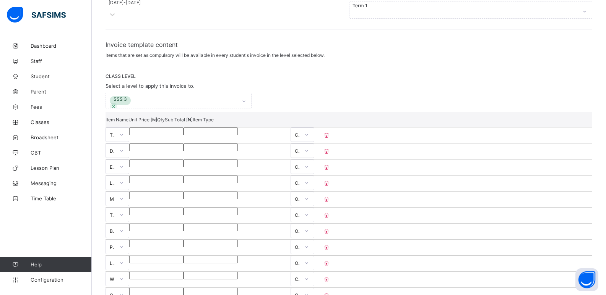
scroll to position [502, 0]
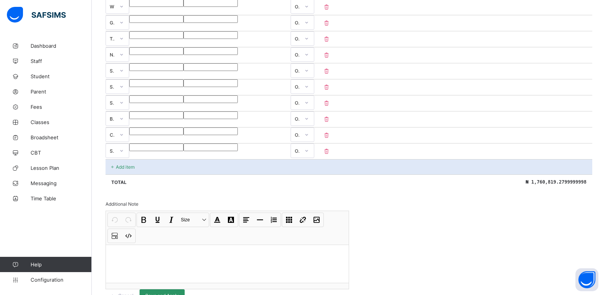
click at [241, 159] on div "Add item" at bounding box center [348, 166] width 486 height 15
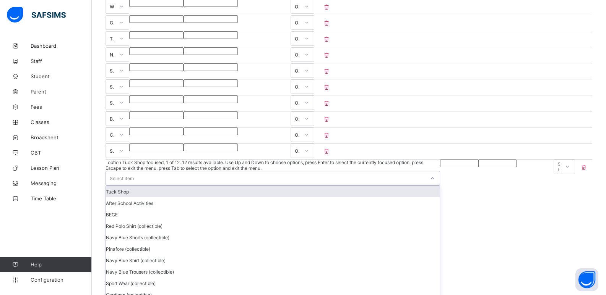
click at [426, 172] on div at bounding box center [432, 178] width 13 height 12
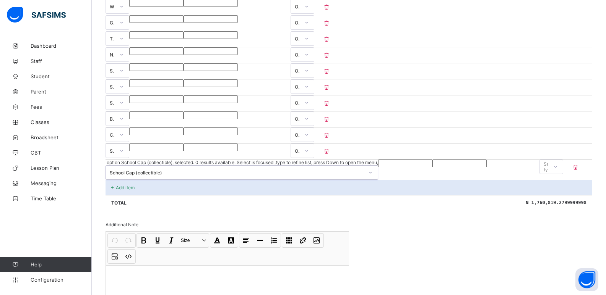
click at [378, 160] on input "number" at bounding box center [405, 164] width 54 height 8
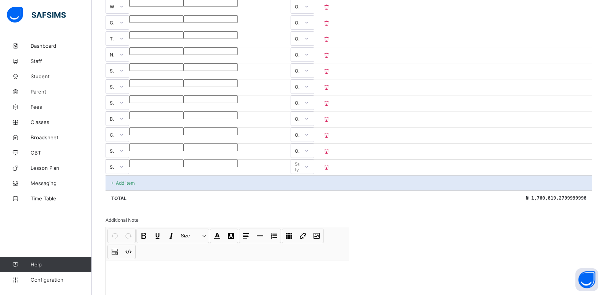
type input "*"
type input "**"
type input "****"
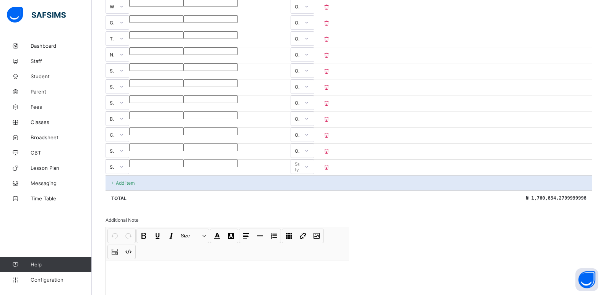
type input "****"
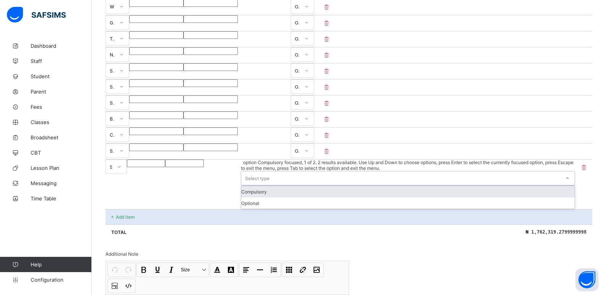
click at [565, 175] on icon at bounding box center [567, 179] width 5 height 8
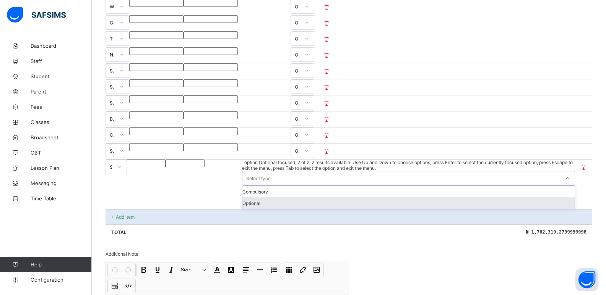
click at [548, 198] on div "Optional" at bounding box center [408, 203] width 332 height 11
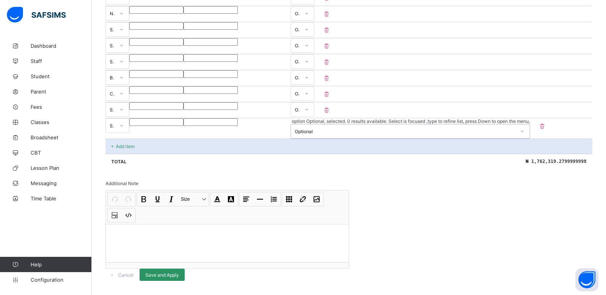
scroll to position [550, 0]
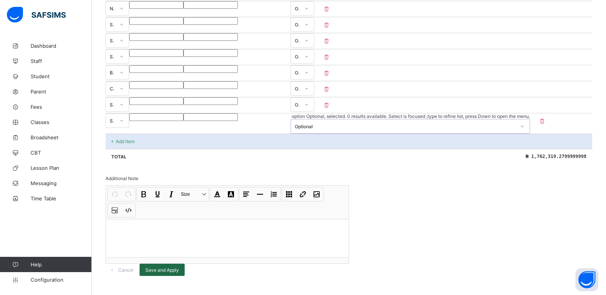
click at [179, 267] on span "Save and Apply" at bounding box center [162, 270] width 34 height 6
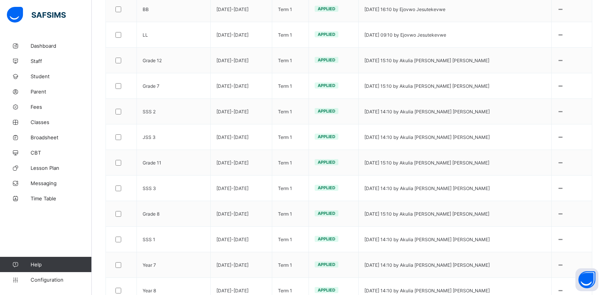
scroll to position [395, 0]
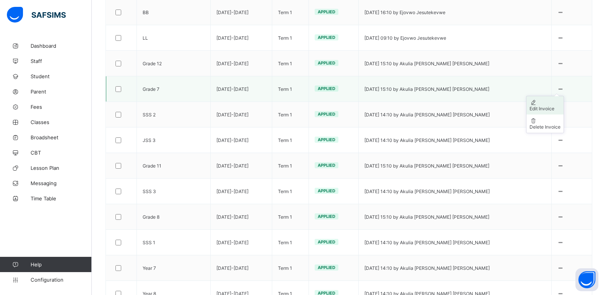
click at [555, 106] on div "Edit Invoice" at bounding box center [544, 109] width 31 height 6
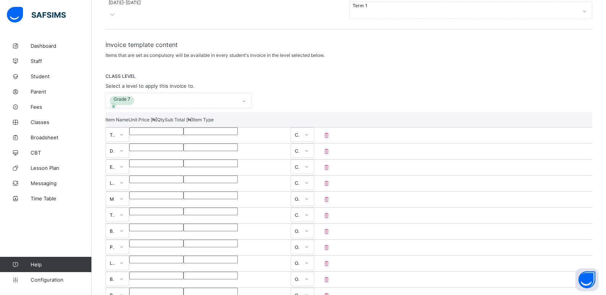
scroll to position [395, 0]
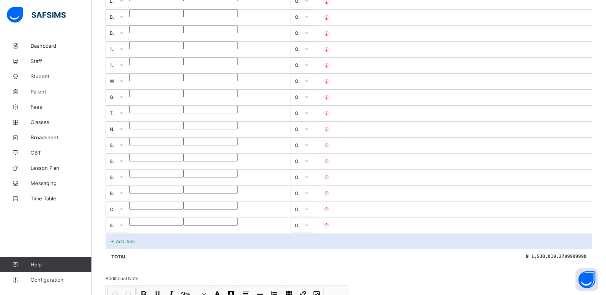
click at [167, 234] on div "Add item" at bounding box center [348, 241] width 486 height 15
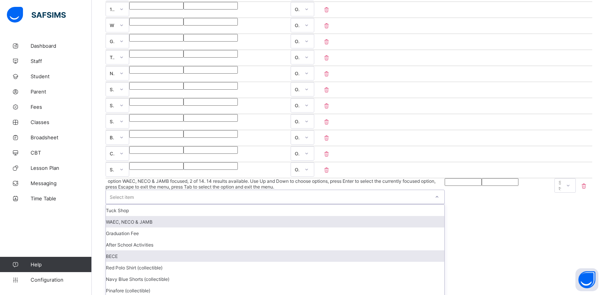
click at [270, 235] on div "option WAEC, NECO & JAMB focused, 2 of 14. 14 results available. Use Up and Dow…" at bounding box center [274, 271] width 339 height 187
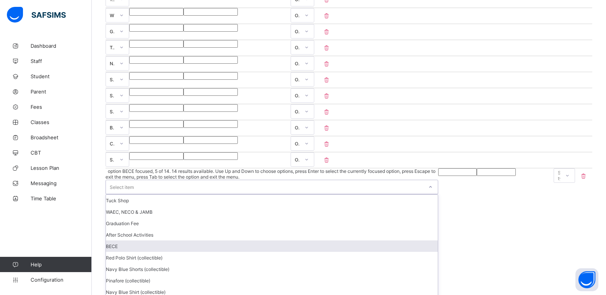
scroll to position [51, 0]
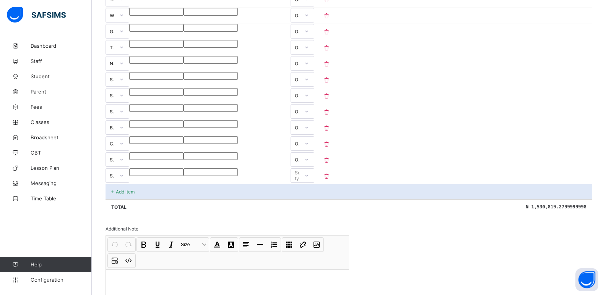
click at [183, 169] on input "number" at bounding box center [156, 173] width 54 height 8
type input "*"
type input "**"
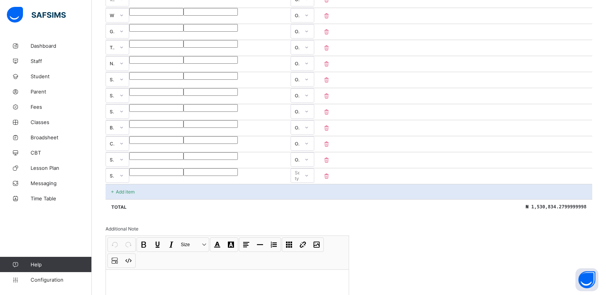
type input "****"
click at [308, 175] on icon at bounding box center [306, 176] width 3 height 2
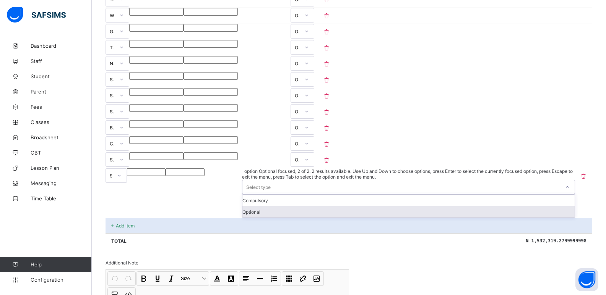
click at [549, 206] on div "Optional" at bounding box center [408, 211] width 332 height 11
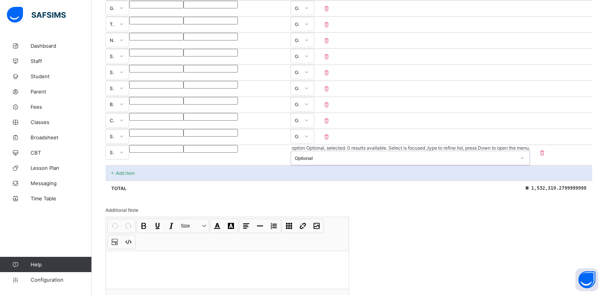
scroll to position [518, 0]
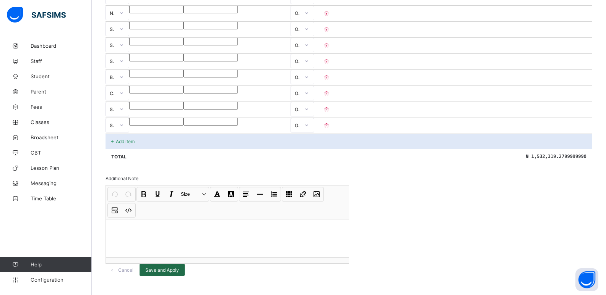
click at [179, 267] on span "Save and Apply" at bounding box center [162, 270] width 34 height 6
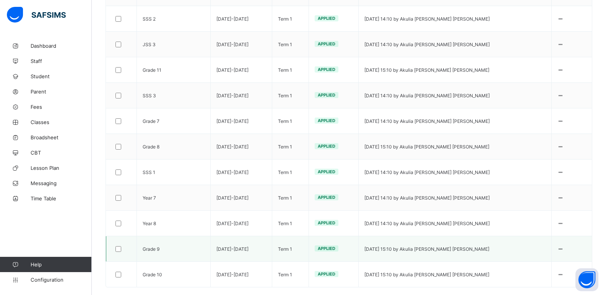
scroll to position [463, 0]
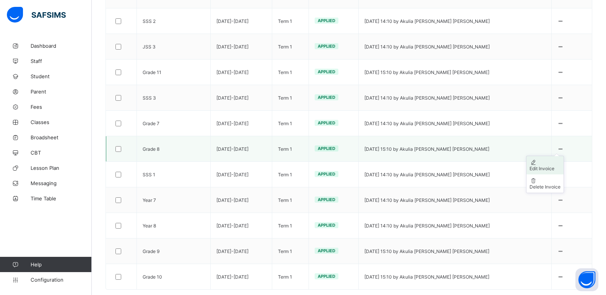
click at [554, 166] on div "Edit Invoice" at bounding box center [544, 169] width 31 height 6
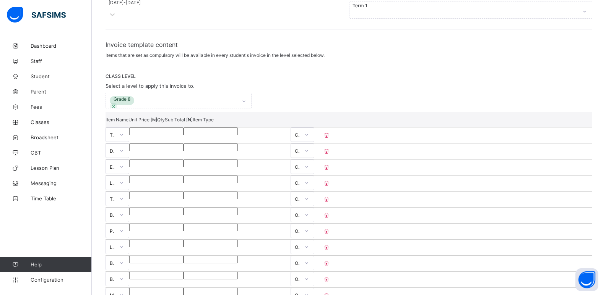
scroll to position [502, 0]
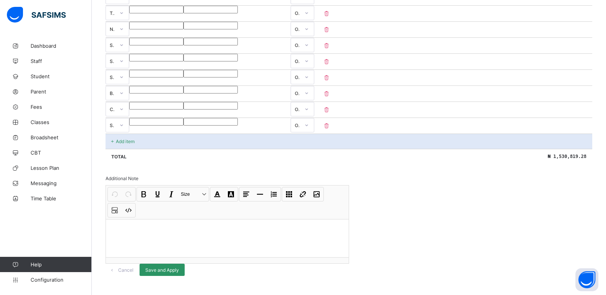
click at [250, 134] on div "Add item" at bounding box center [348, 141] width 486 height 15
click at [124, 122] on icon at bounding box center [121, 126] width 5 height 8
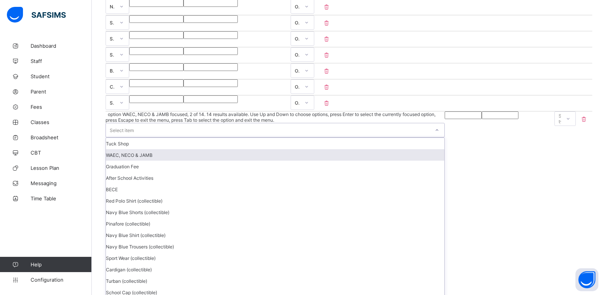
scroll to position [51, 0]
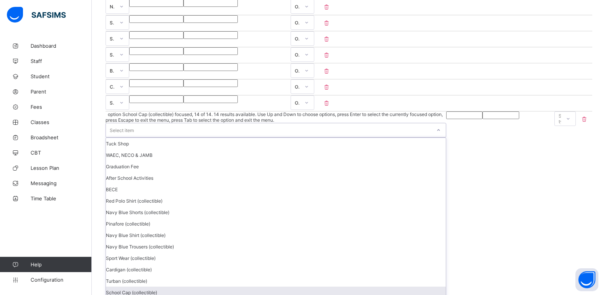
click at [172, 287] on div "School Cap (collectible)" at bounding box center [276, 292] width 340 height 11
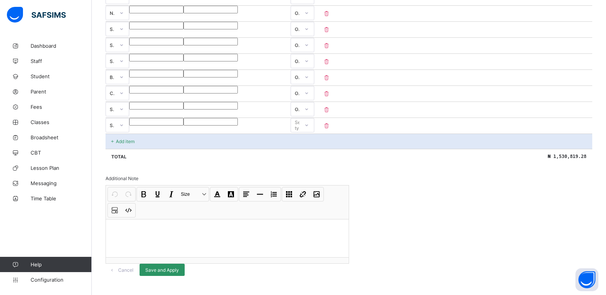
click at [183, 118] on input "number" at bounding box center [156, 122] width 54 height 8
type input "*"
type input "**"
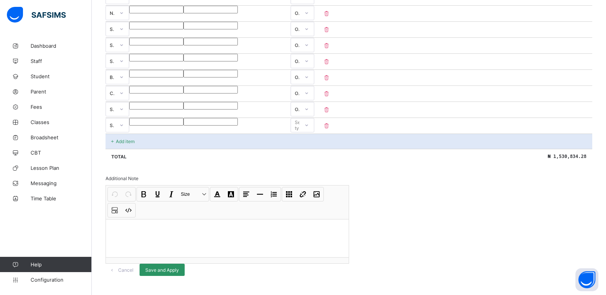
type input "****"
click at [309, 122] on icon at bounding box center [306, 126] width 5 height 8
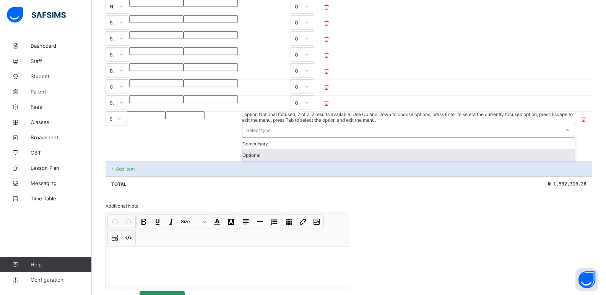
click at [545, 149] on div "Optional" at bounding box center [408, 154] width 332 height 11
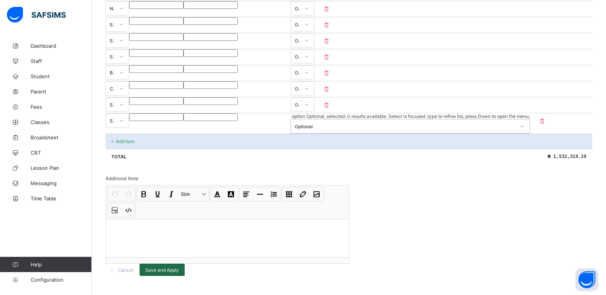
click at [179, 267] on span "Save and Apply" at bounding box center [162, 270] width 34 height 6
